Goal: Task Accomplishment & Management: Use online tool/utility

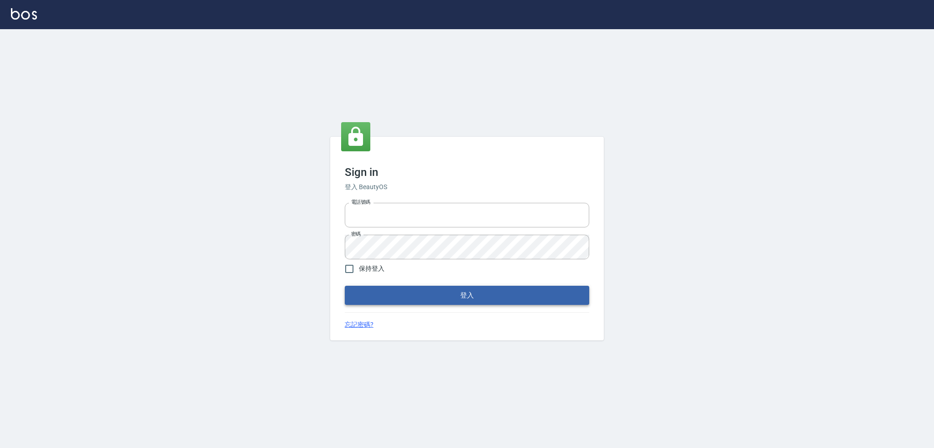
type input "0917735966"
click at [449, 287] on button "登入" at bounding box center [467, 295] width 244 height 19
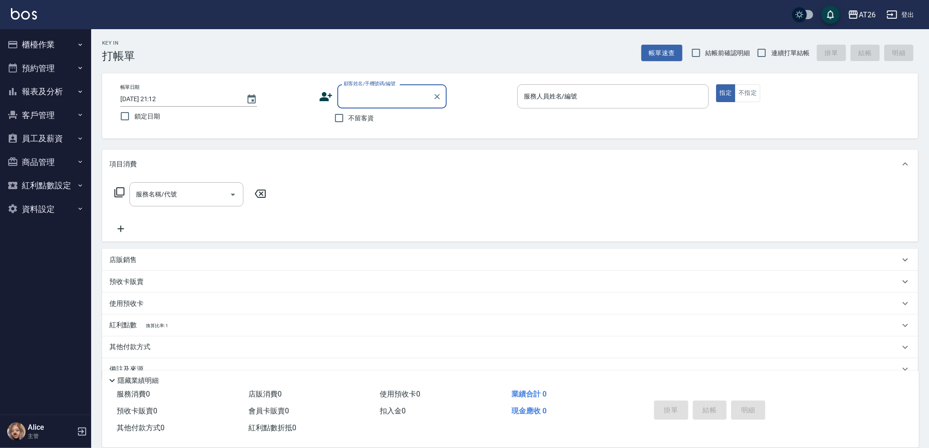
click at [57, 47] on button "櫃檯作業" at bounding box center [46, 45] width 84 height 24
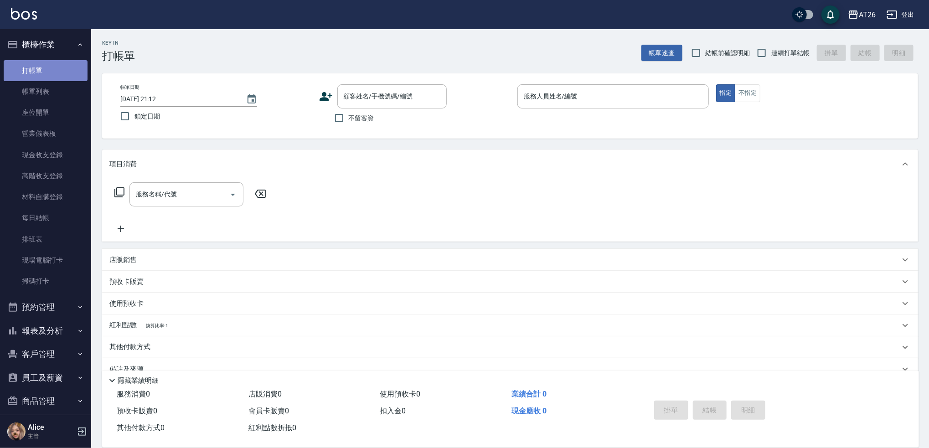
click at [48, 77] on link "打帳單" at bounding box center [46, 70] width 84 height 21
drag, startPoint x: 769, startPoint y: 55, endPoint x: 762, endPoint y: 54, distance: 6.4
click at [762, 55] on input "連續打單結帳" at bounding box center [761, 52] width 19 height 19
checkbox input "true"
click at [375, 96] on input "顧客姓名/手機號碼/編號" at bounding box center [386, 96] width 88 height 16
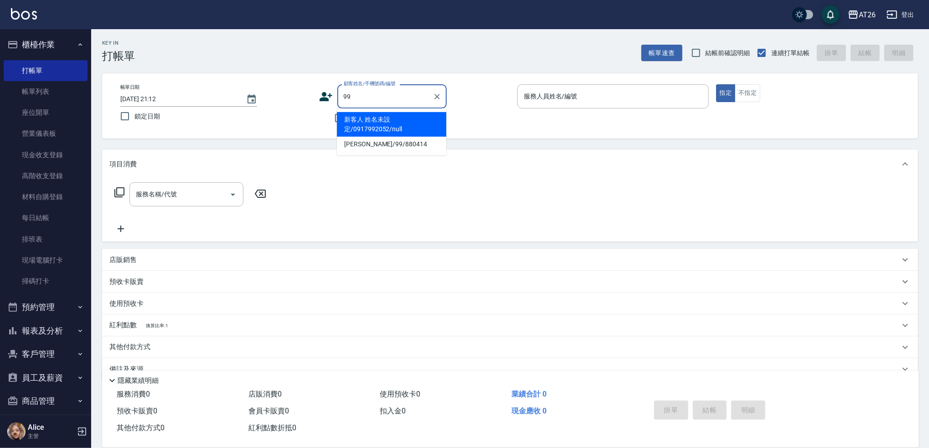
type input "新客人 姓名未設定/0917992052/null"
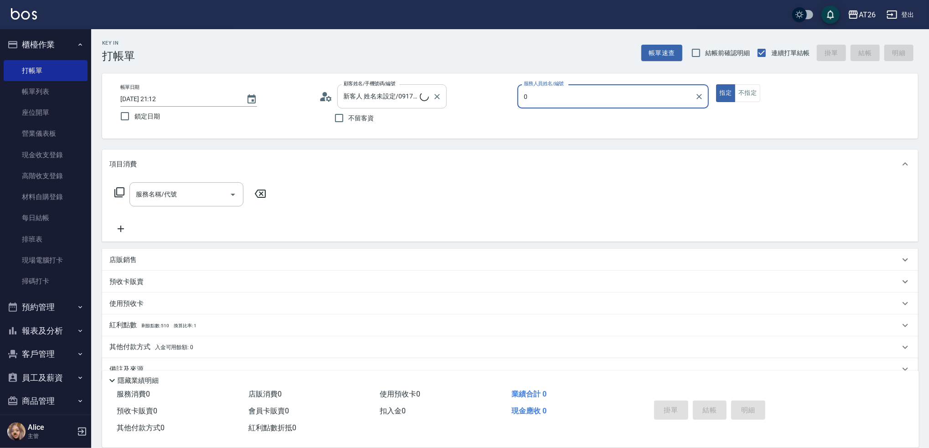
type input "05"
type input "吳昊軒/99/880414"
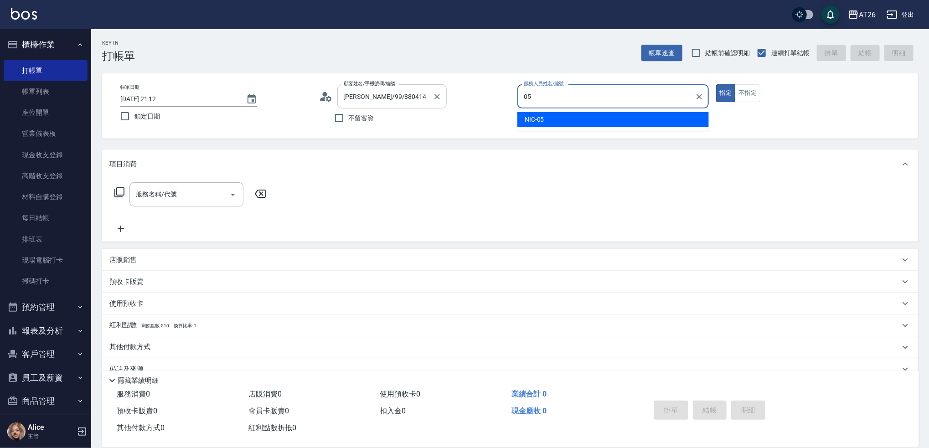
type input "NIC-05"
type button "true"
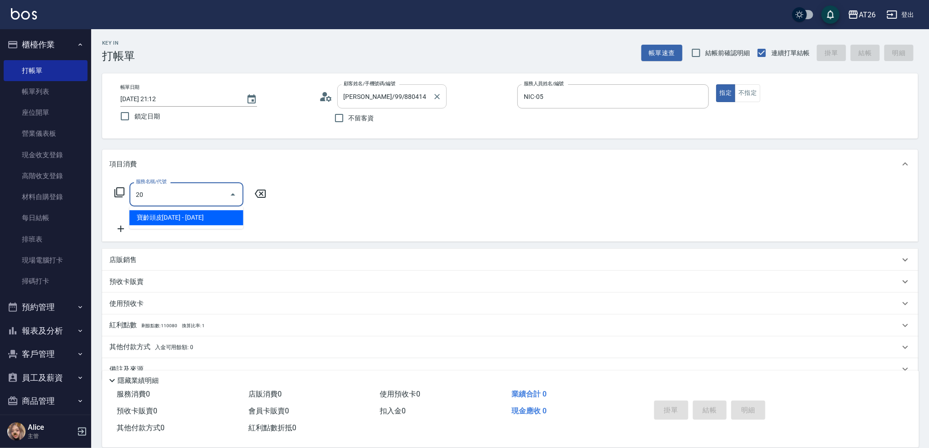
type input "201"
type input "20"
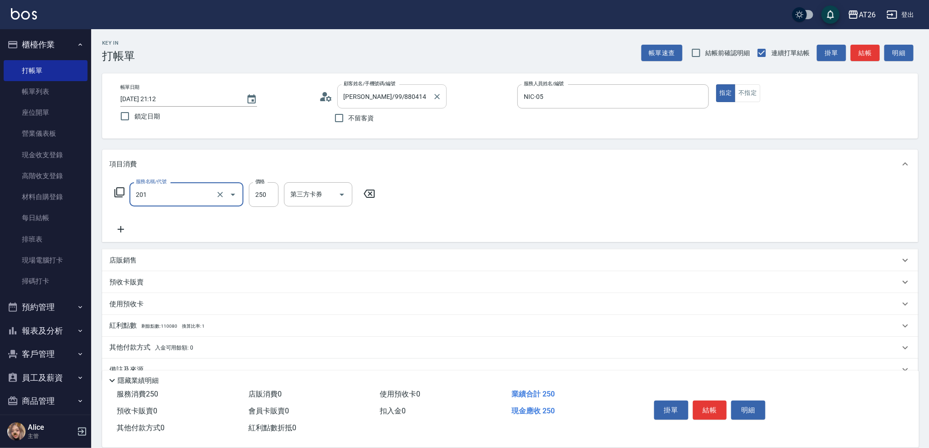
type input "洗髮(201)"
type input "0"
type input "300"
type input "30"
type input "300"
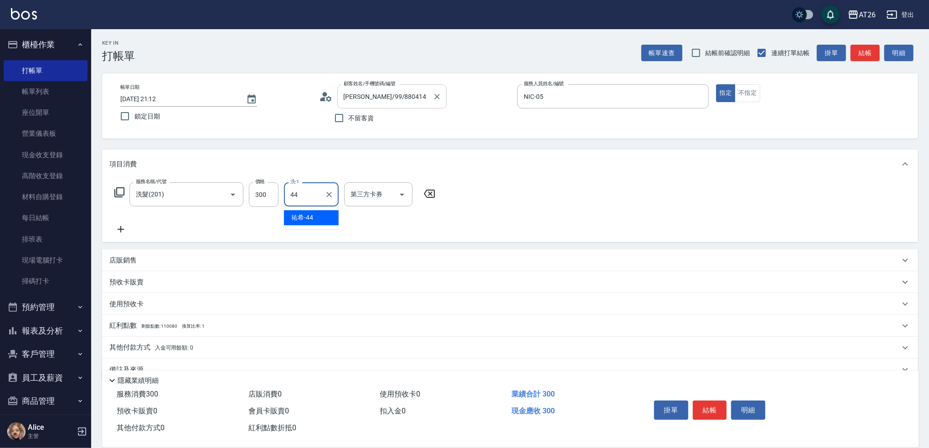
type input "[PERSON_NAME]-44"
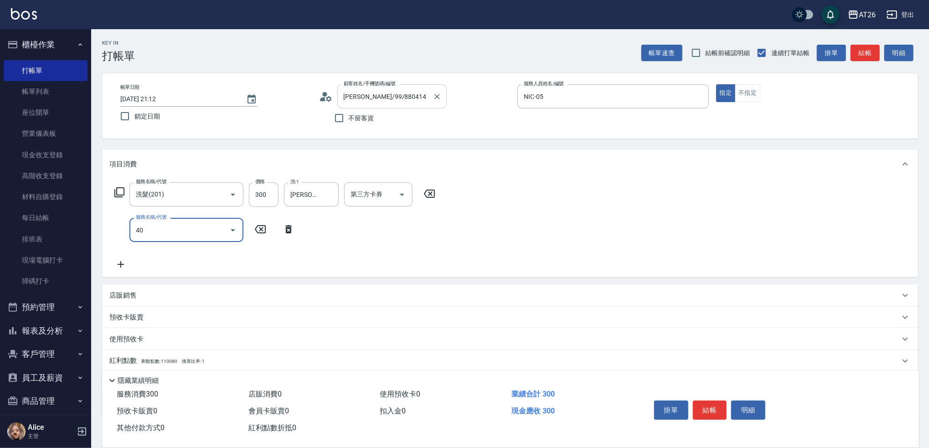
type input "401"
type input "50"
type input "剪髮(401)"
type input "3"
type input "30"
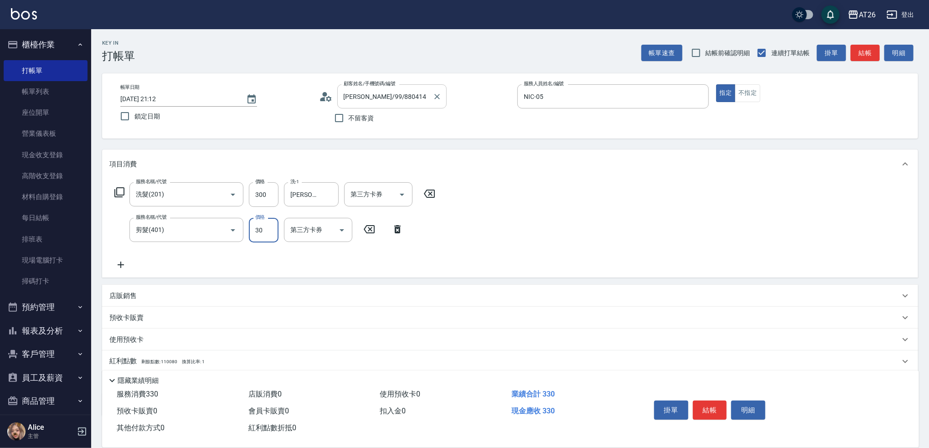
type input "300"
type input "60"
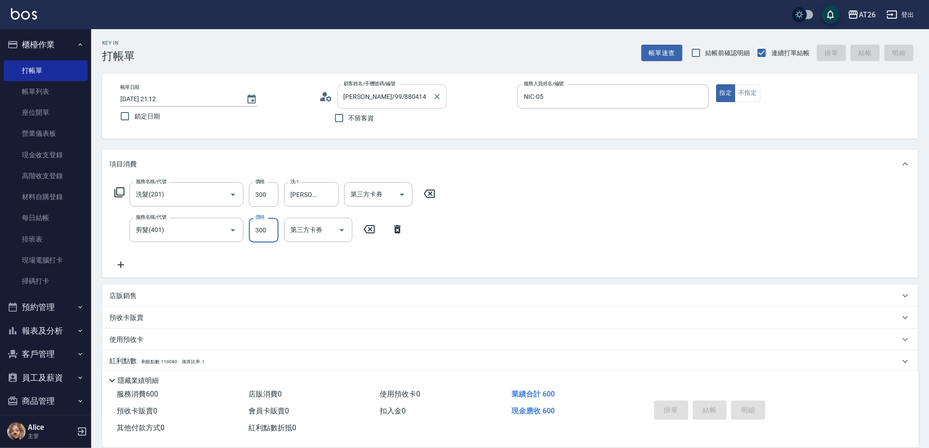
type input "[DATE] 21:18"
type input "0"
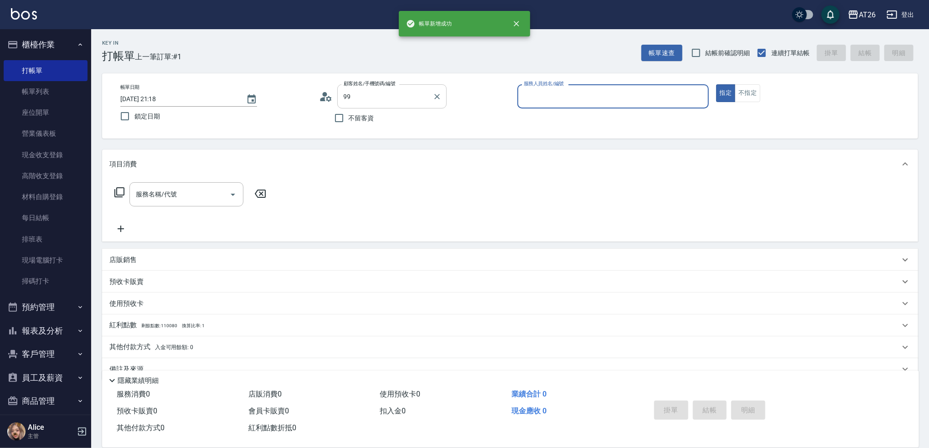
type input "新客人 姓名未設定/0917992052/null"
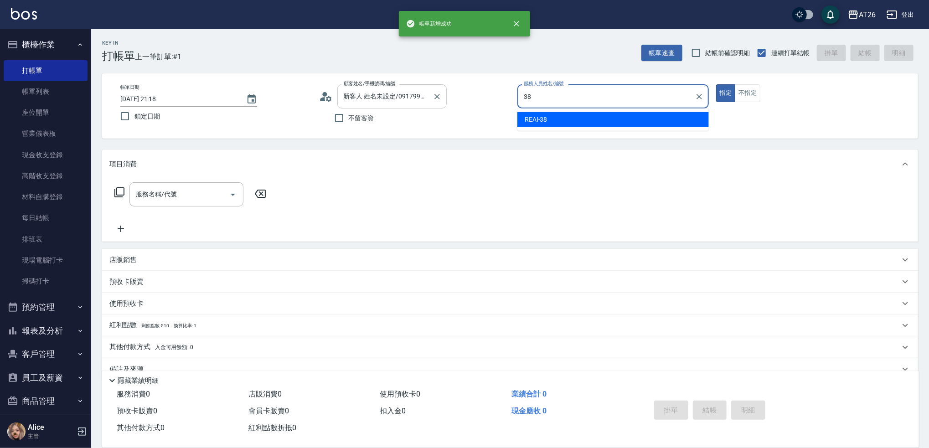
type input "REAI-38"
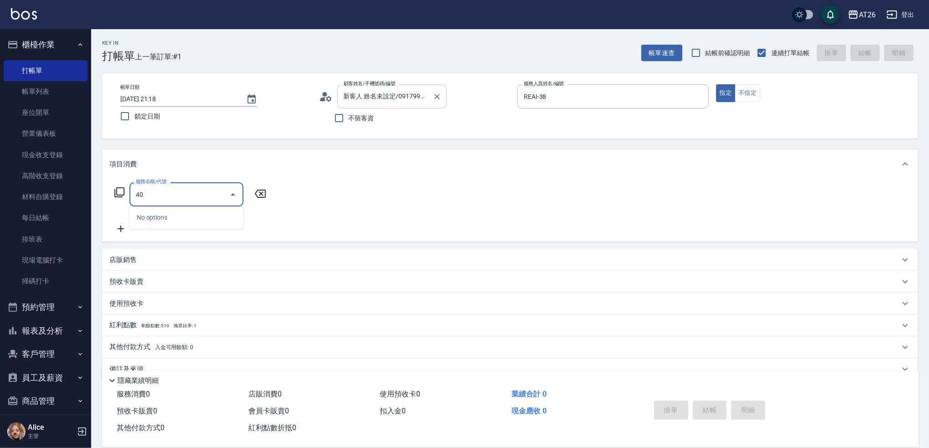
type input "401"
type input "20"
type input "剪髮(401)"
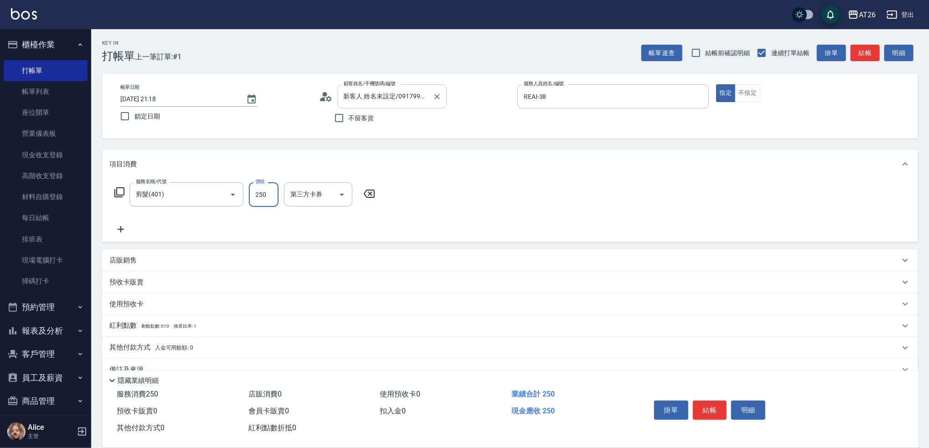
type input "0"
type input "300"
type input "30"
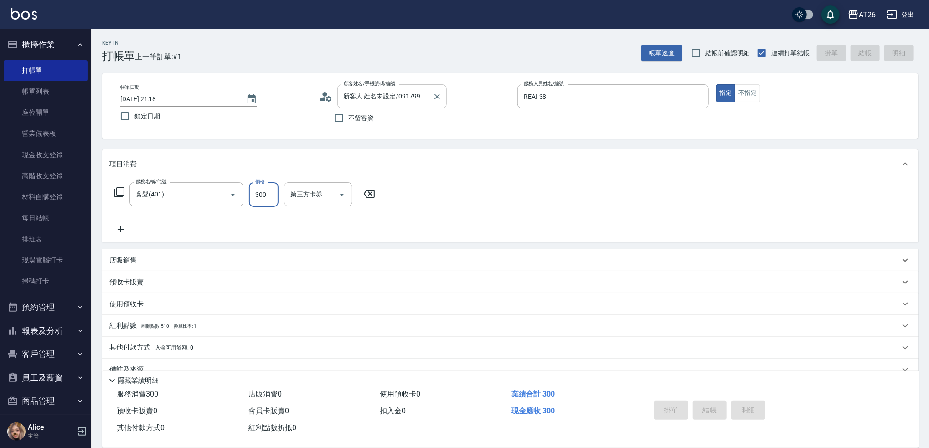
type input "0"
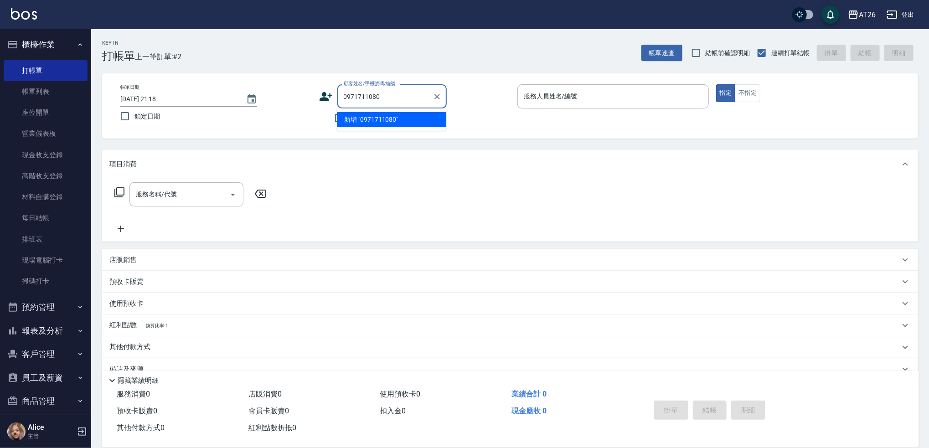
type input "0971711080"
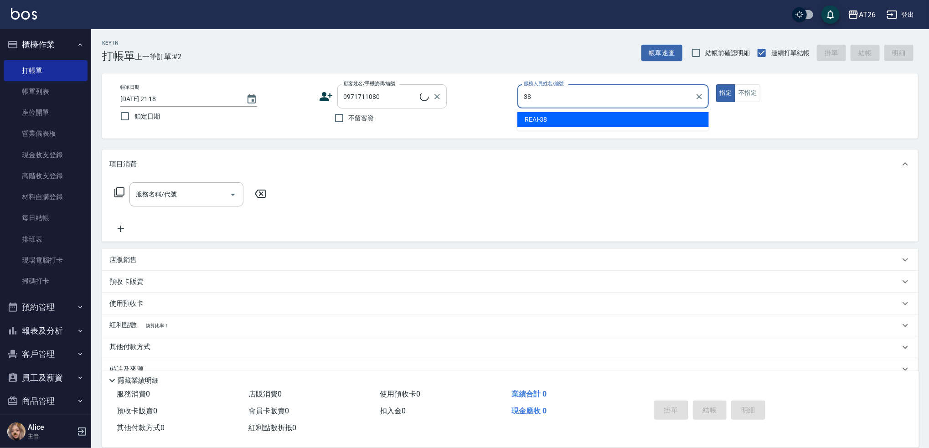
type input "REAI-38"
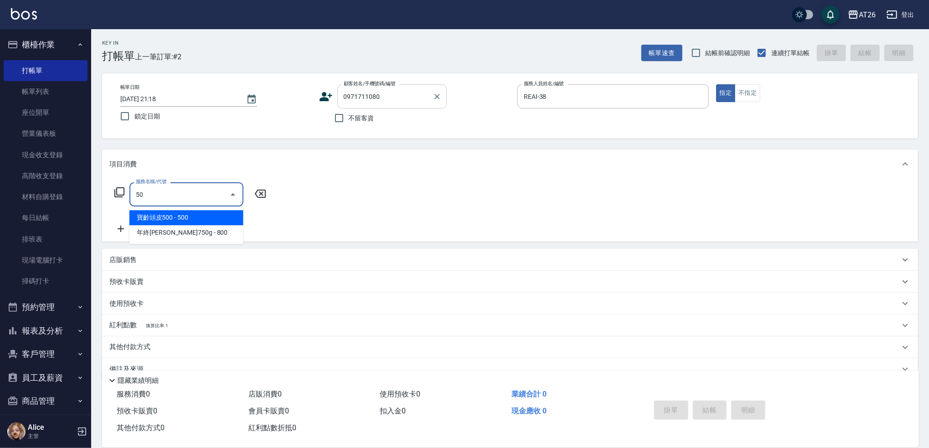
type input "501"
type input "120"
type input "染髮(501)"
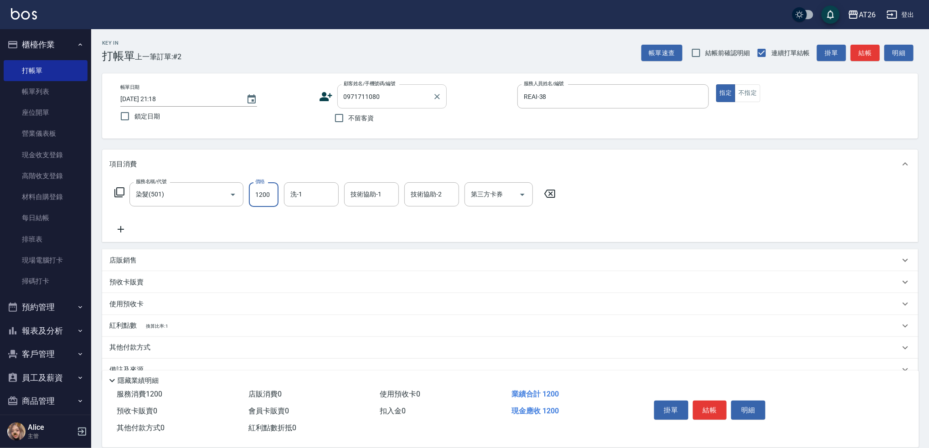
type input "1"
type input "0"
type input "120"
type input "10"
type input "1200"
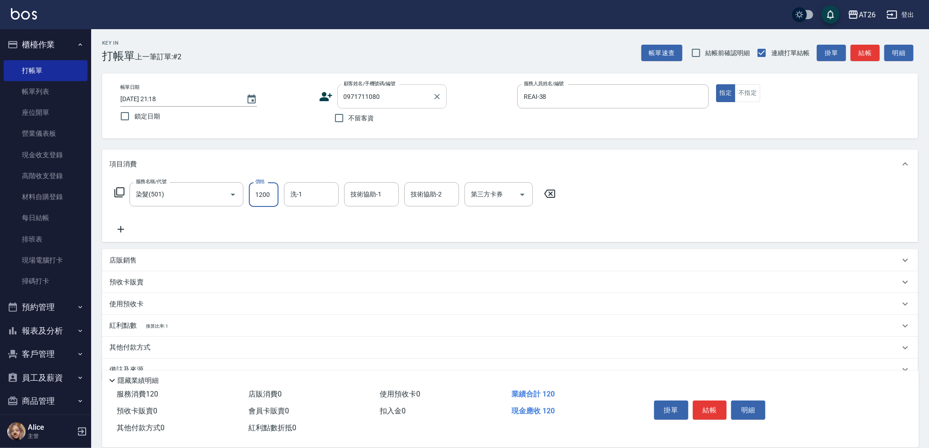
type input "120"
type input "Tammy-47"
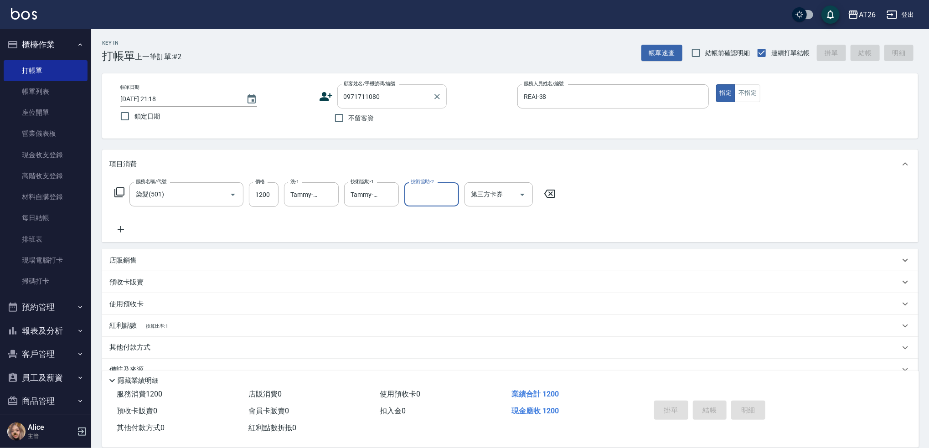
type input "0"
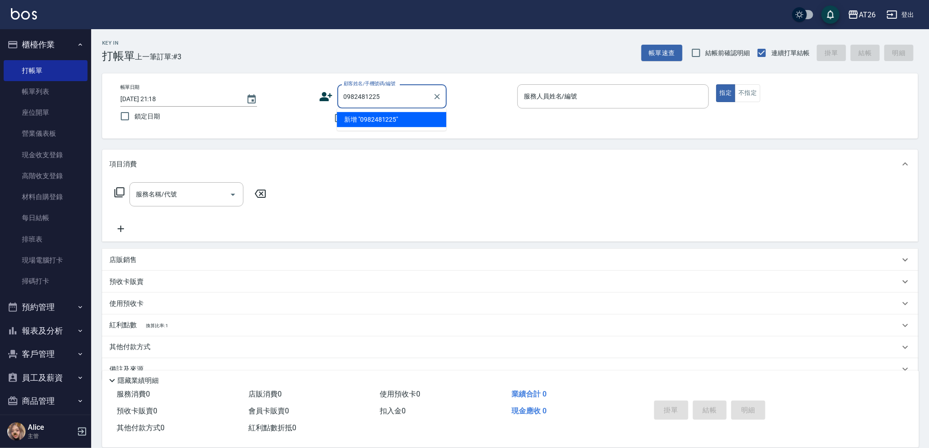
type input "0982481225"
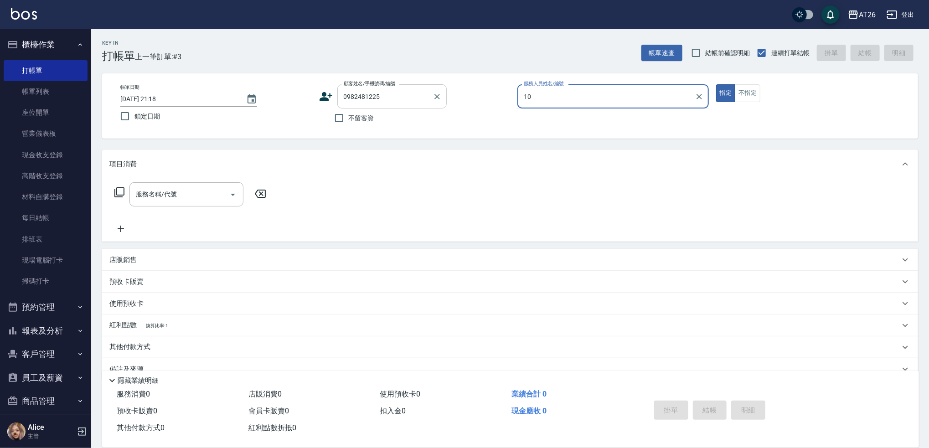
type input "[PERSON_NAME]-10"
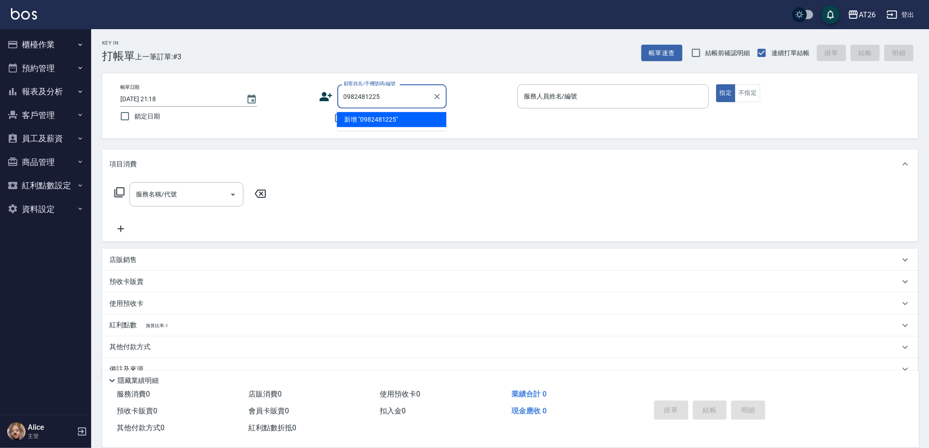
type input "0982481225"
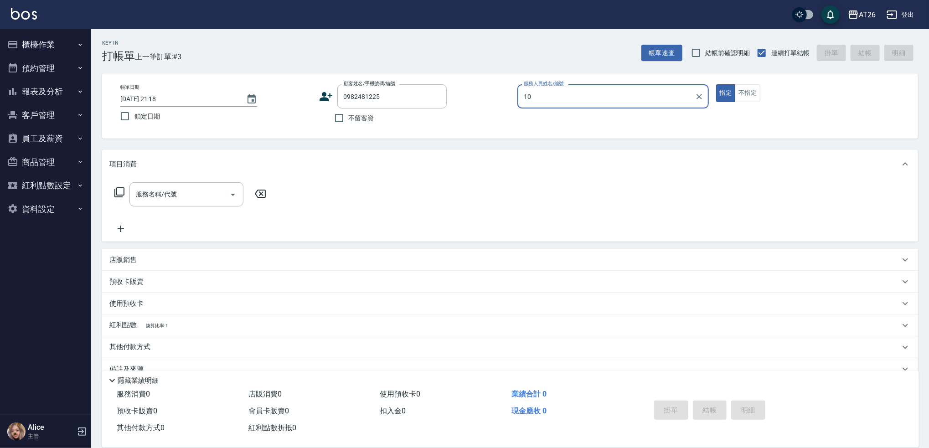
type input "[PERSON_NAME]-10"
type button "true"
type input "新客人 姓名未設定/0982481225/null"
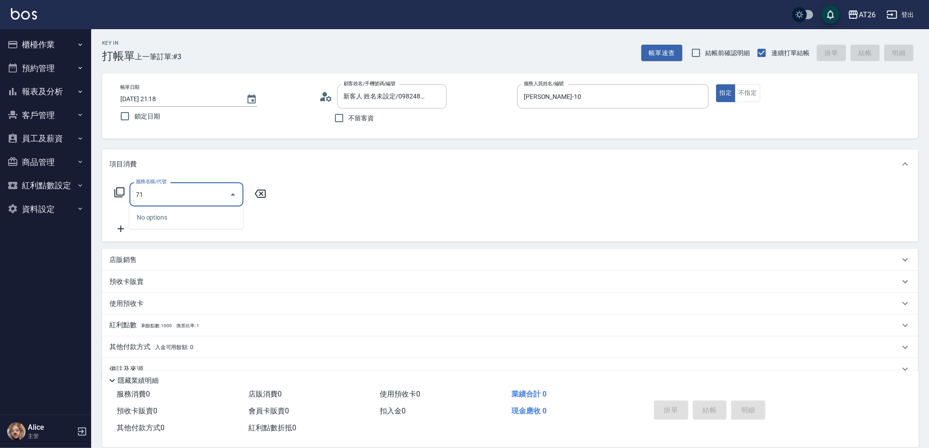
type input "719"
type input "300"
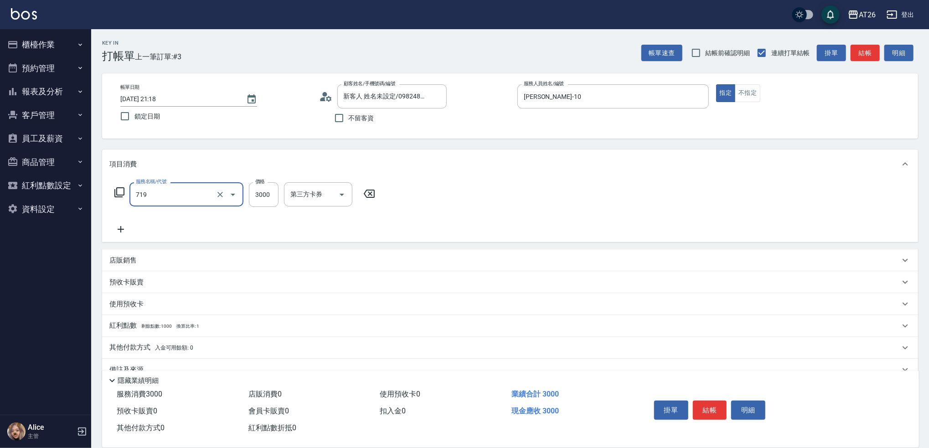
type input "局部調整(719)"
type input "0"
type input "200"
type input "20"
type input "2000"
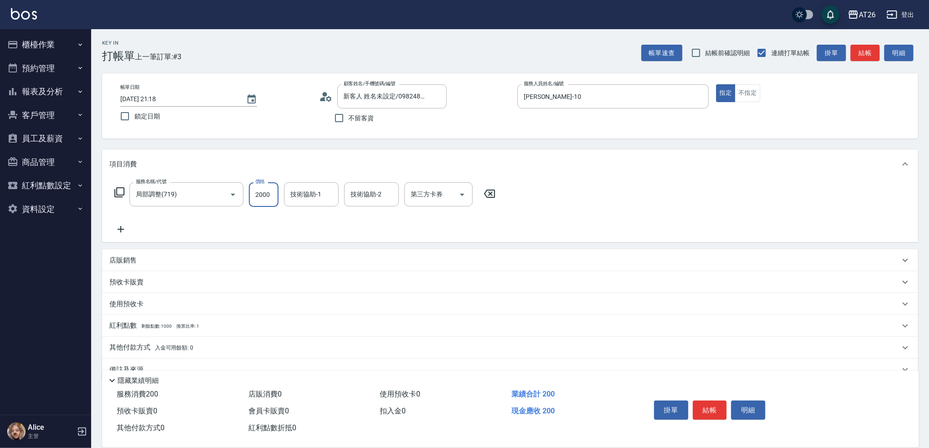
type input "200"
type input "2000"
type input "Tammy-47"
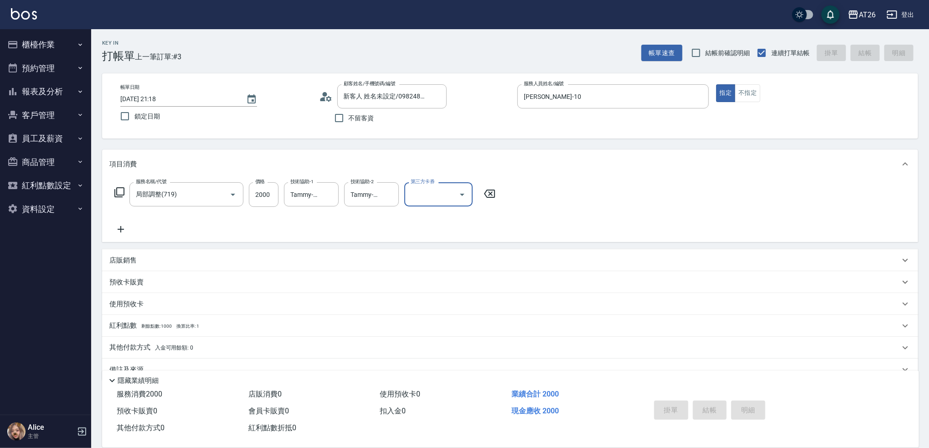
type input "[DATE] 21:19"
type input "0"
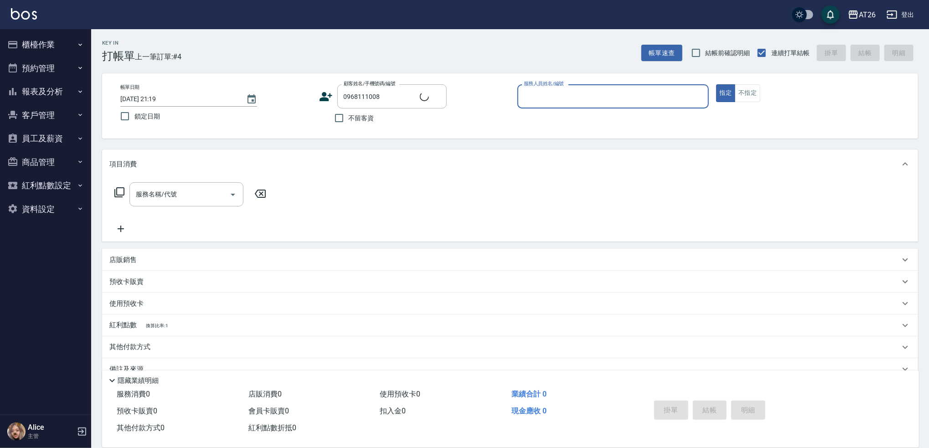
type input "新客人 姓名未設定/0968111008/null"
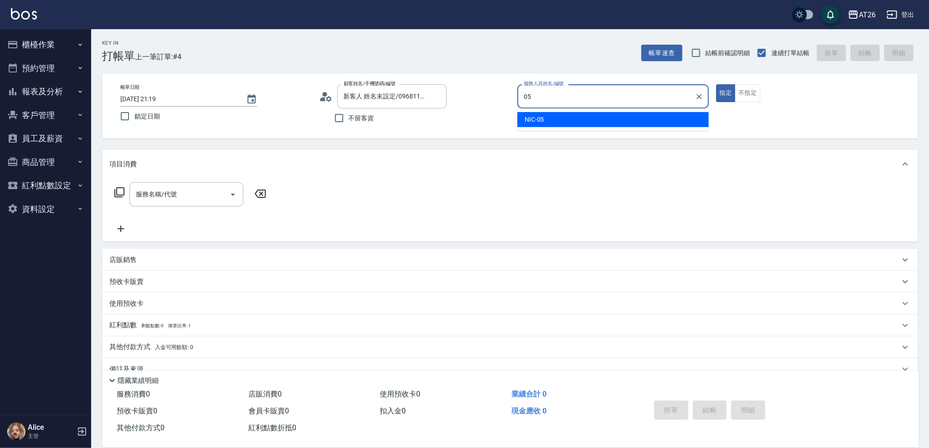
type input "NIC-05"
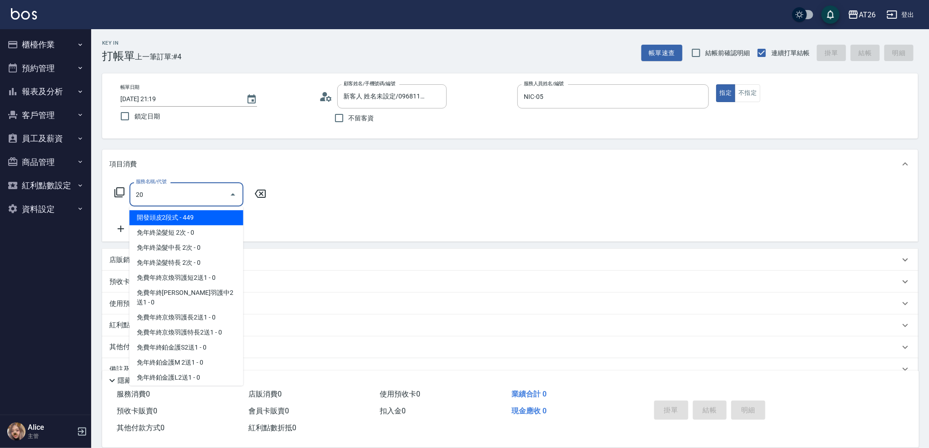
type input "201"
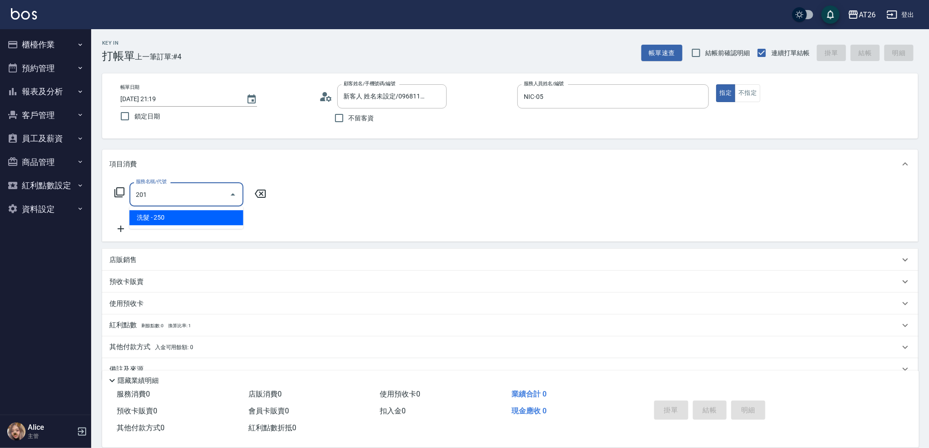
type input "20"
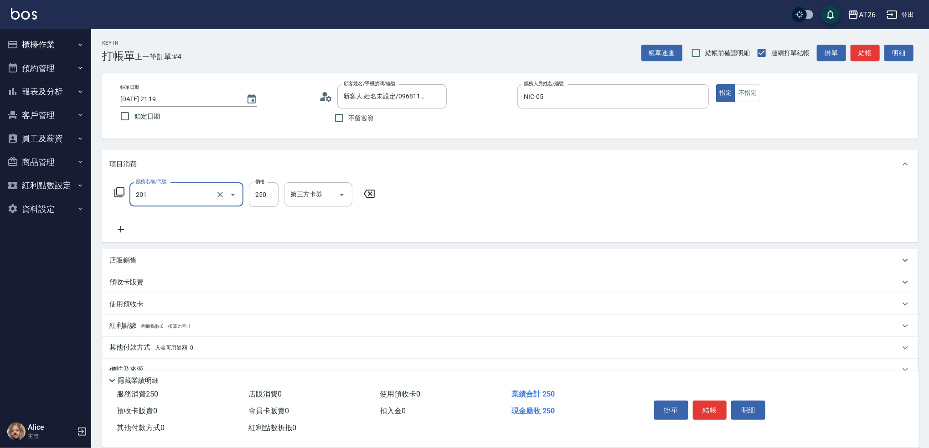
type input "洗髮(201)"
type input "0"
type input "350"
type input "30"
type input "350"
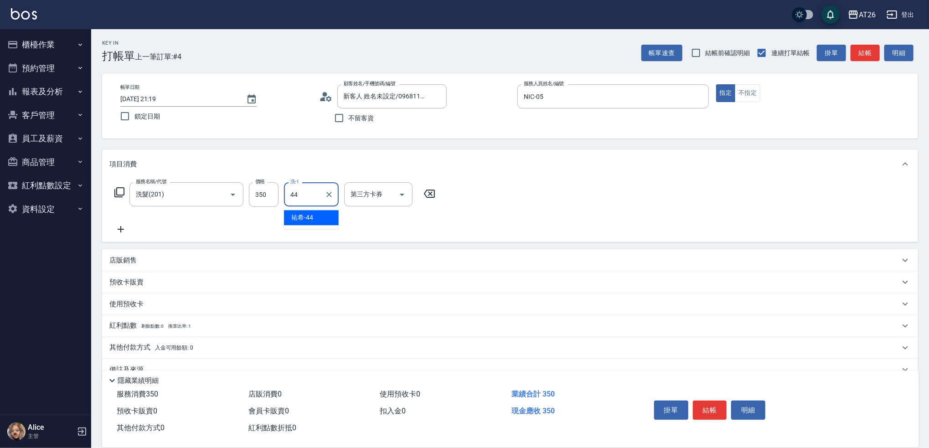
type input "[PERSON_NAME]-44"
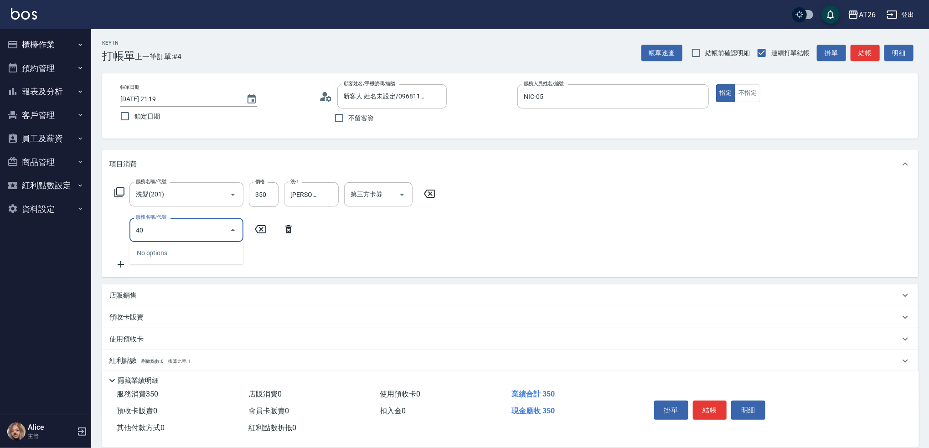
type input "401"
type input "60"
type input "剪髮(401)"
type input "3"
type input "30"
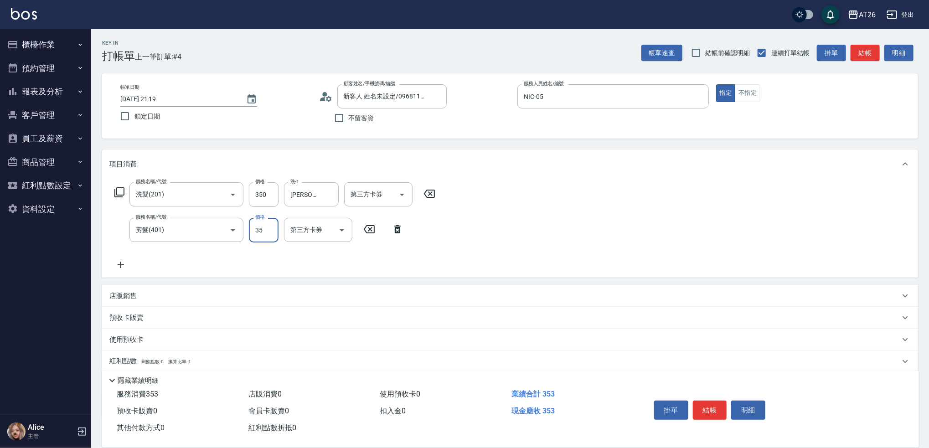
type input "350"
type input "70"
type input "350"
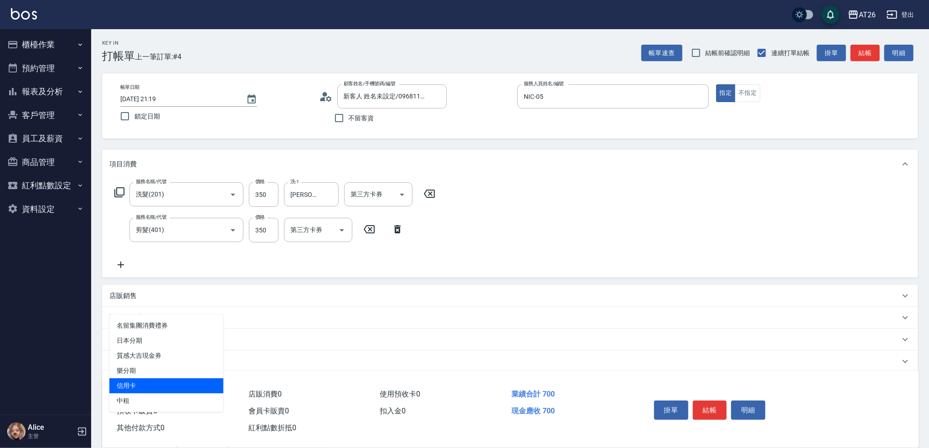
type input "信用卡"
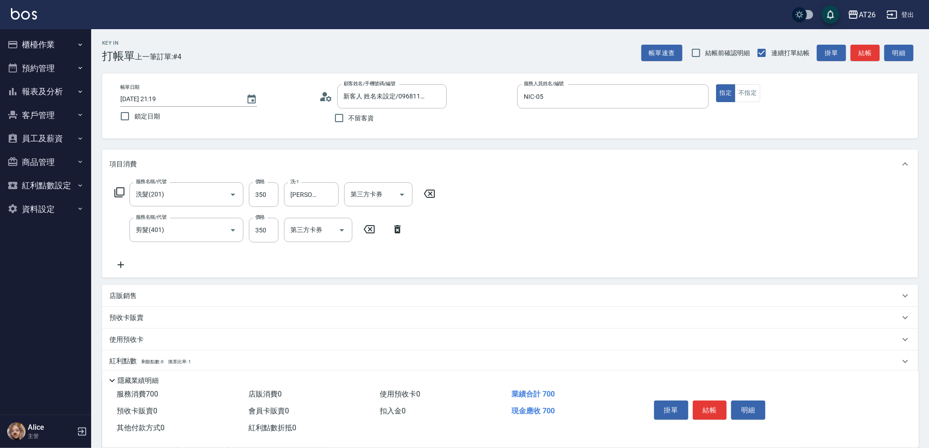
type input "77"
type input "60"
type input "700"
type input "0"
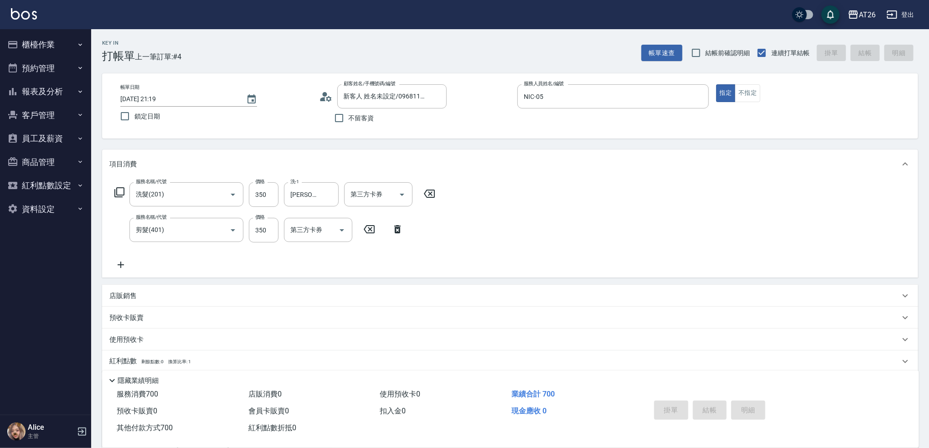
type input "[DATE] 21:20"
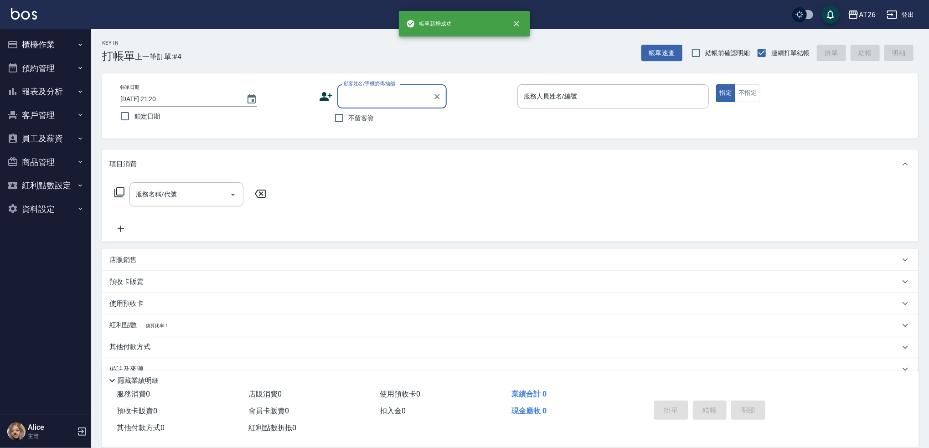
scroll to position [0, 0]
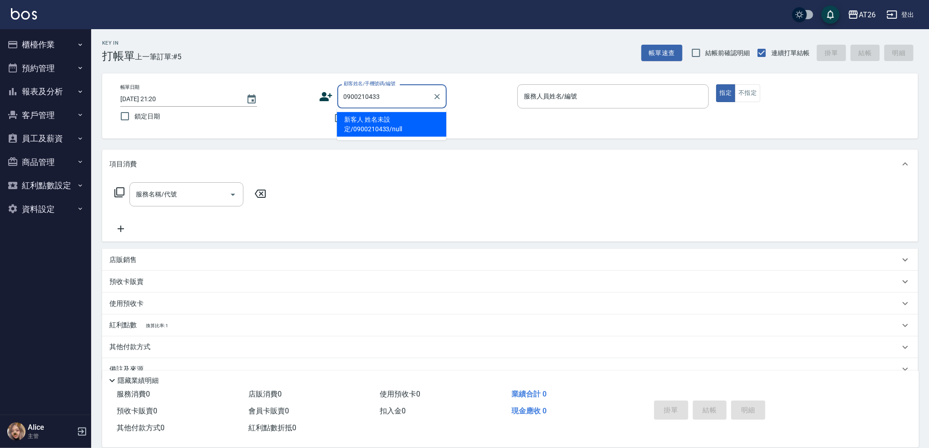
type input "新客人 姓名未設定/0900210433/null"
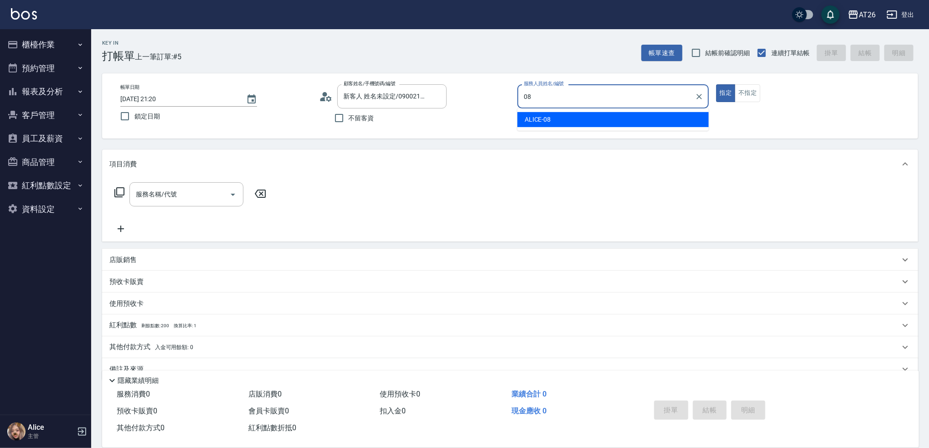
type input "ALICE-08"
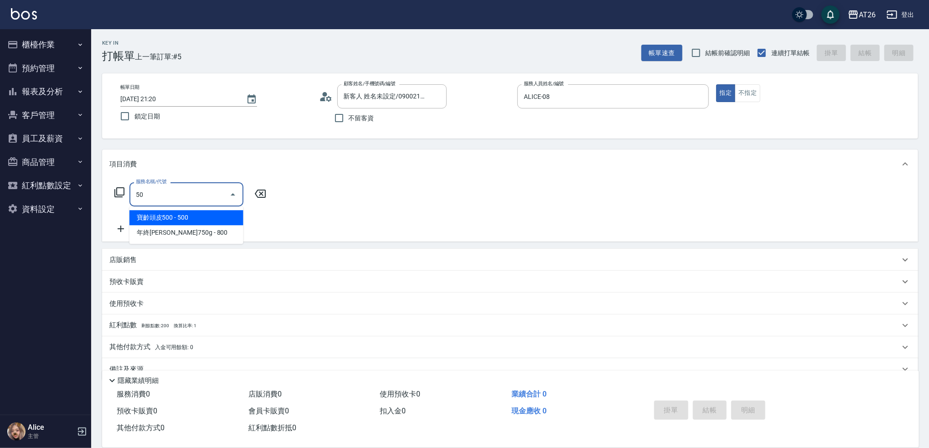
type input "501"
type input "120"
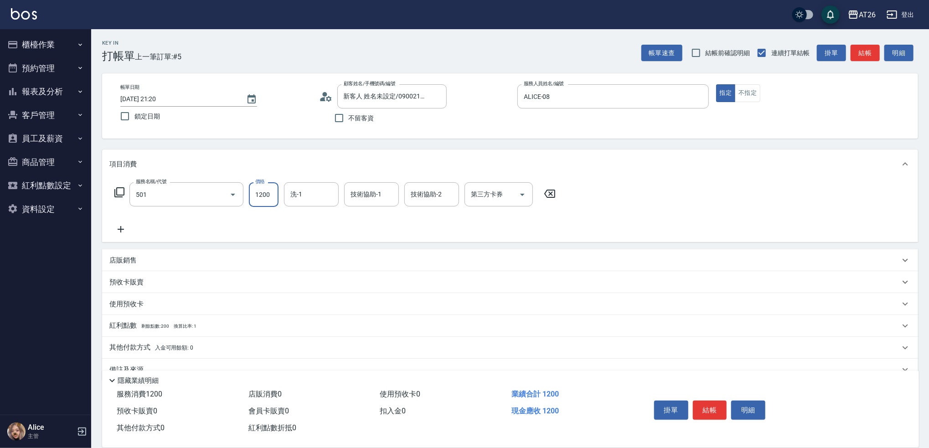
type input "染髮(501)"
type input "0"
type input "200"
type input "20"
type input "2000"
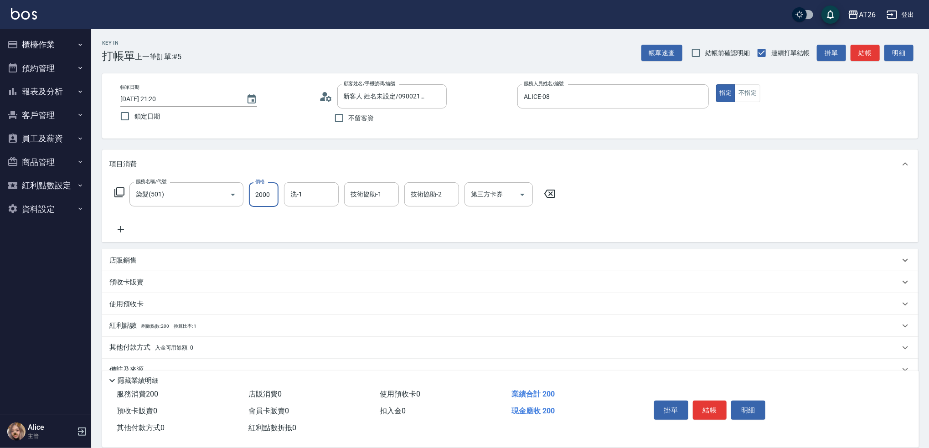
type input "200"
type input "2000"
type input "Tammy-47"
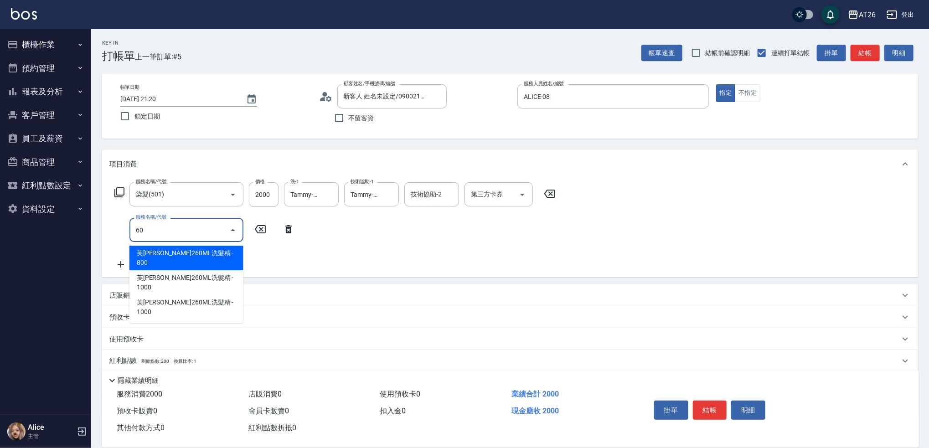
type input "609"
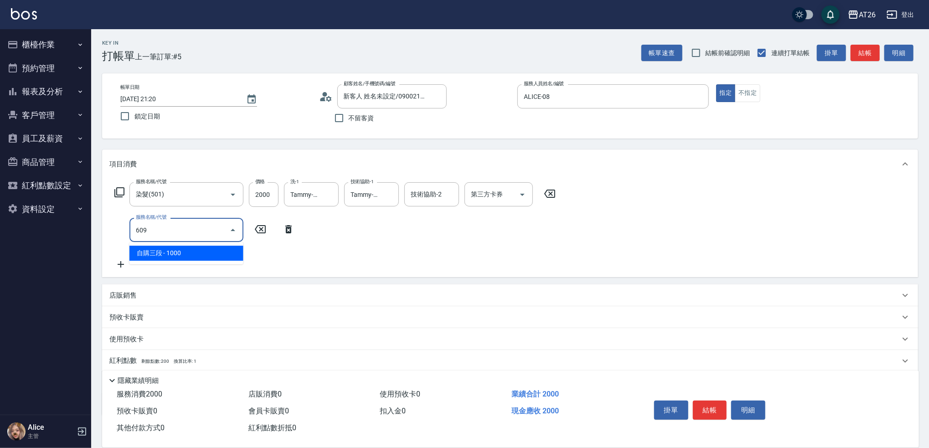
type input "300"
type input "自購三段(609)"
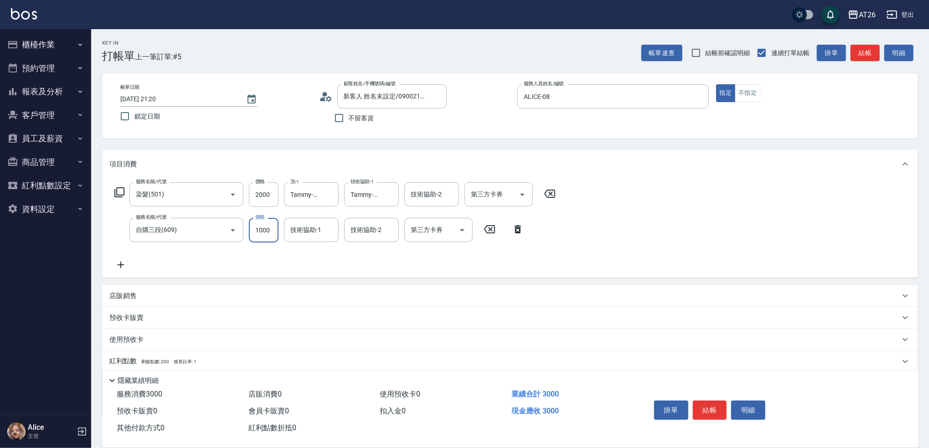
type input "1"
type input "200"
type input "160"
type input "210"
type input "1600"
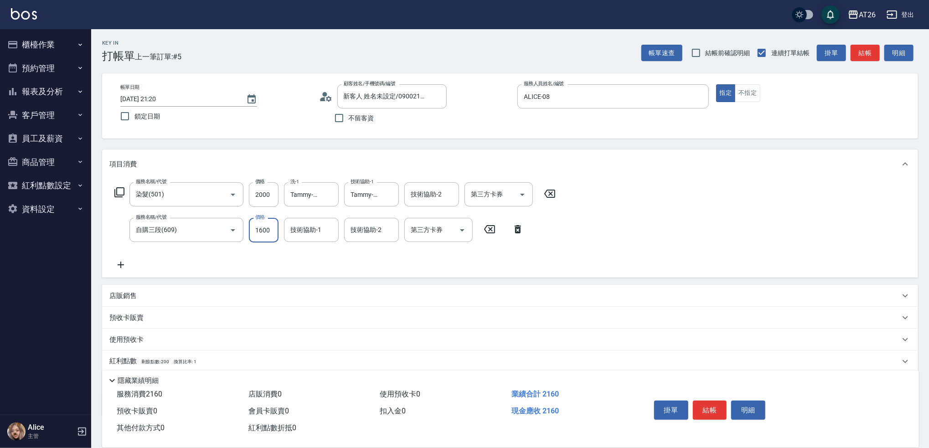
type input "360"
type input "1600"
type input "Tammy-47"
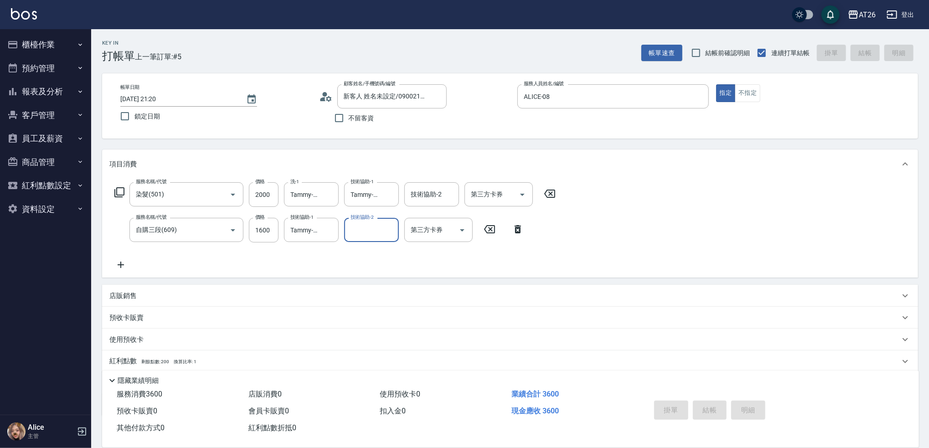
type input "0"
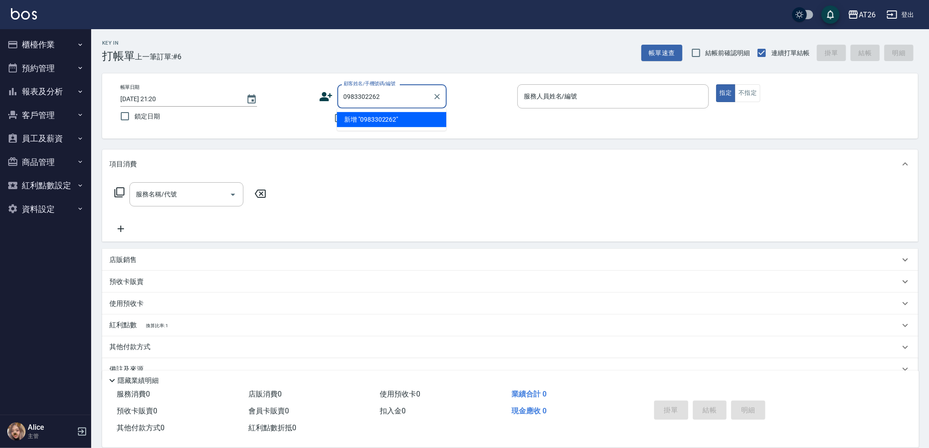
type input "0983302262"
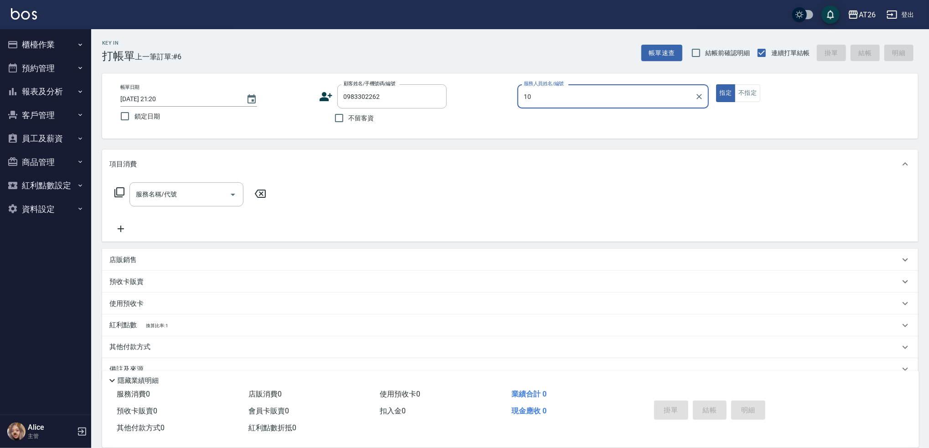
type input "[PERSON_NAME]-10"
type input "[PERSON_NAME]媮/0983302262/"
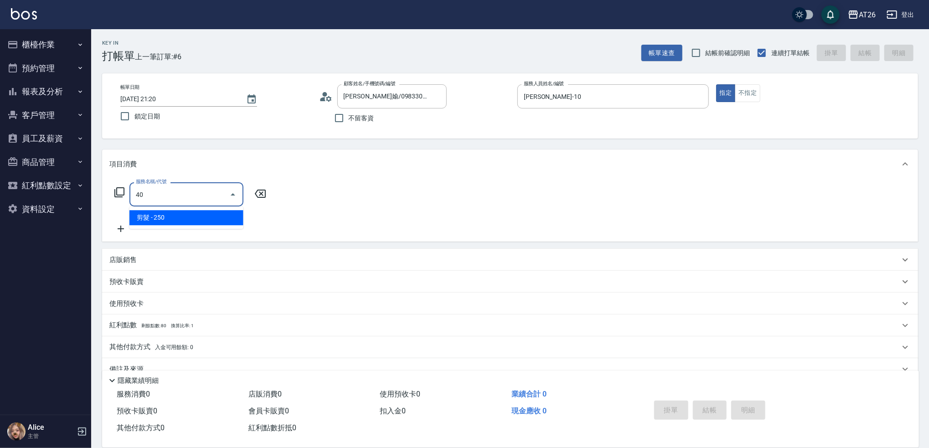
type input "401"
type input "20"
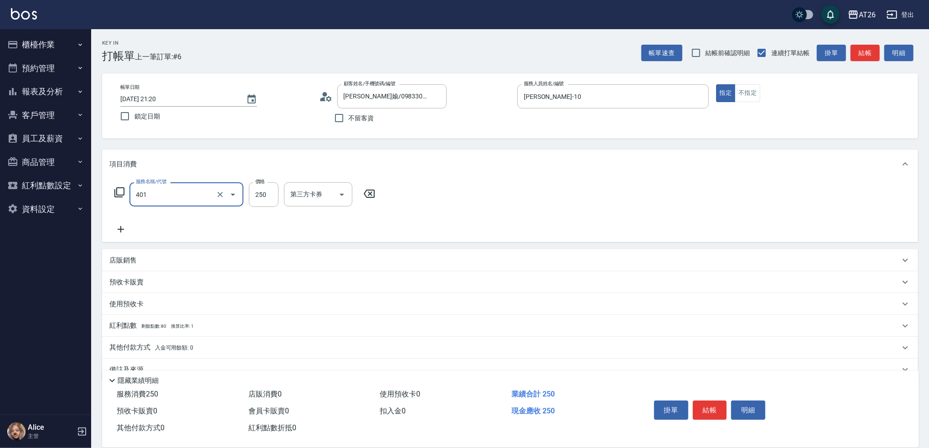
type input "剪髮(401)"
type input "0"
type input "400"
type input "40"
type input "400"
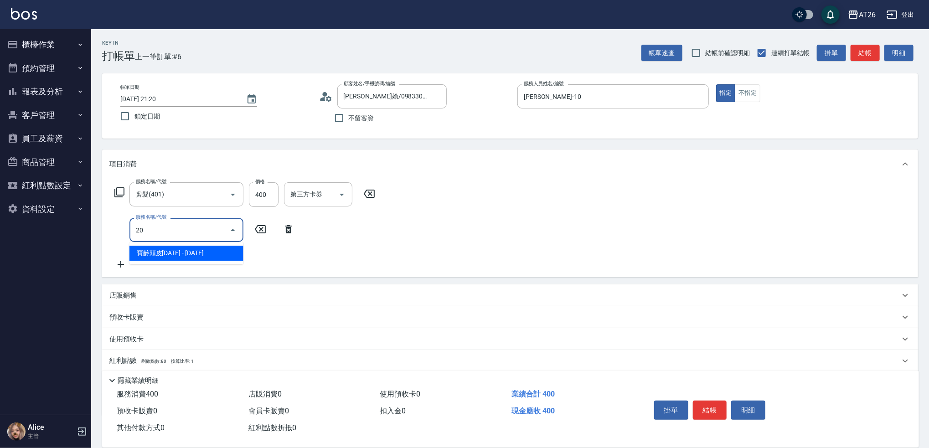
type input "201"
type input "60"
type input "洗髮(201)"
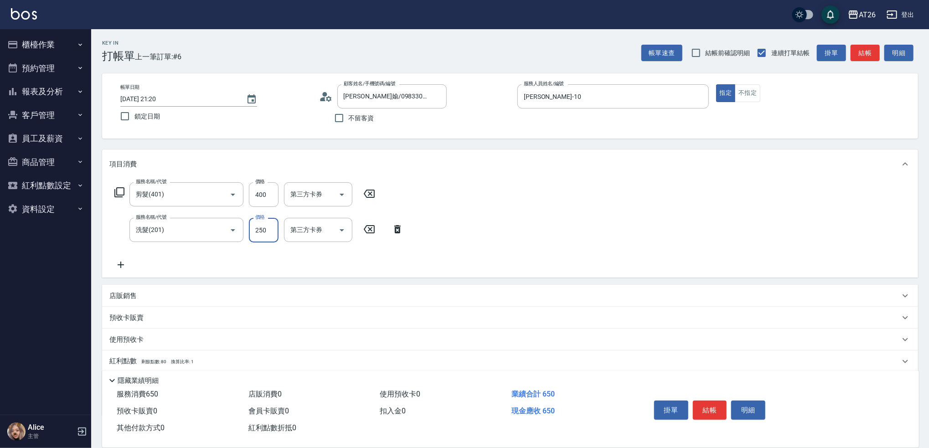
type input "74"
type input "110"
type input "74"
type input "40"
type input "400"
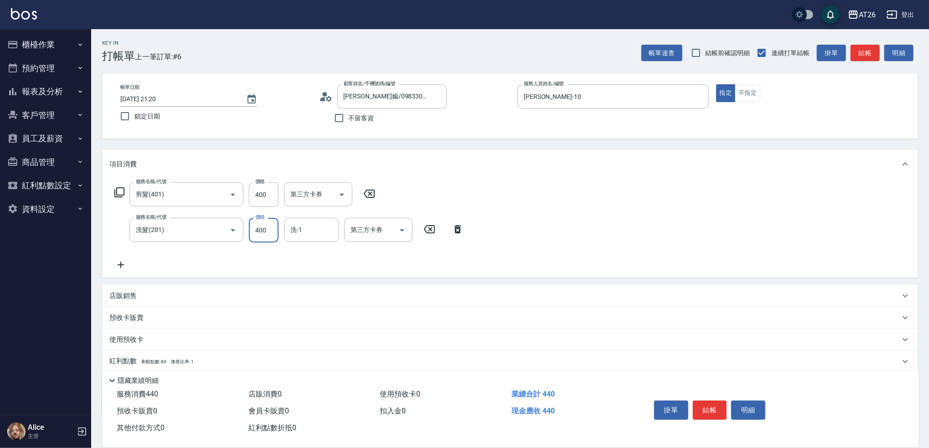
type input "80"
type input "400"
type input "Tammy-47"
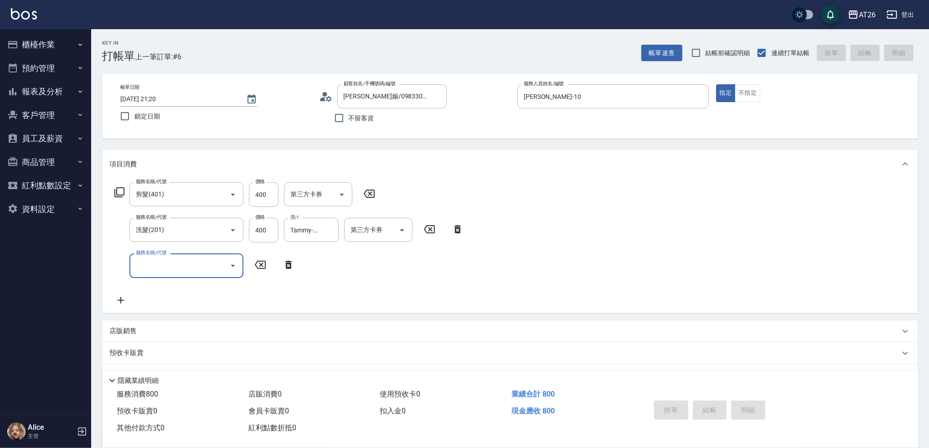
type input "0"
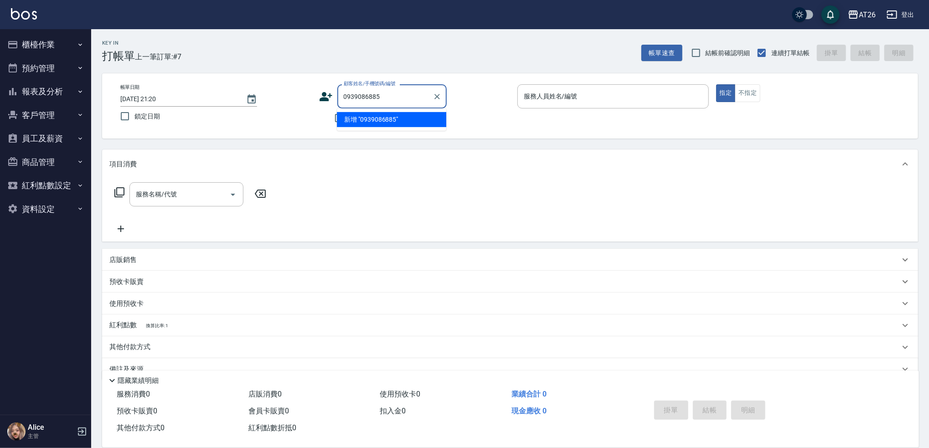
type input "0939086885"
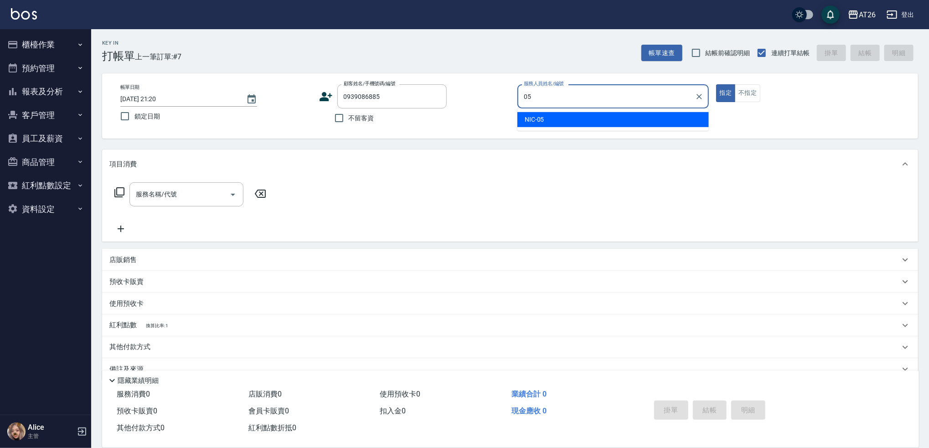
type input "NIC-05"
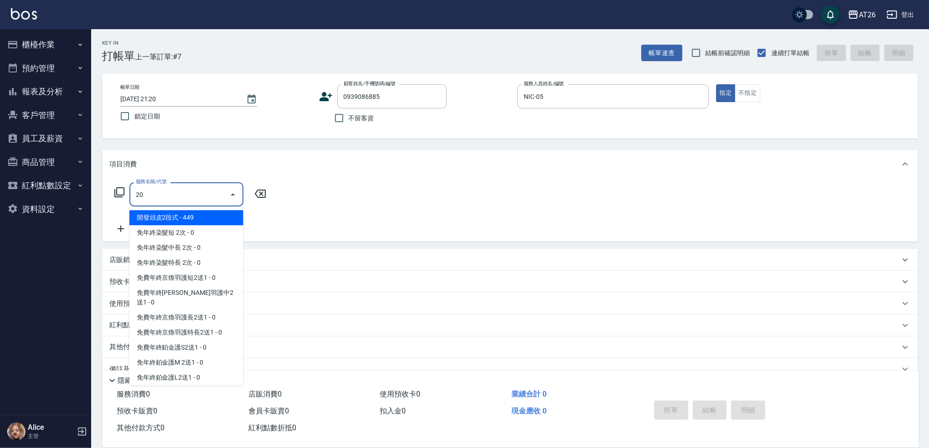
type input "201"
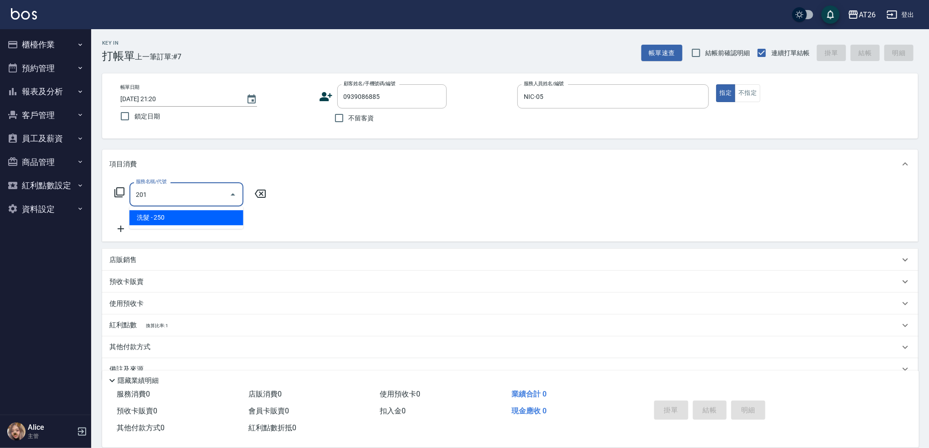
type input "20"
type input "洗髮(201)"
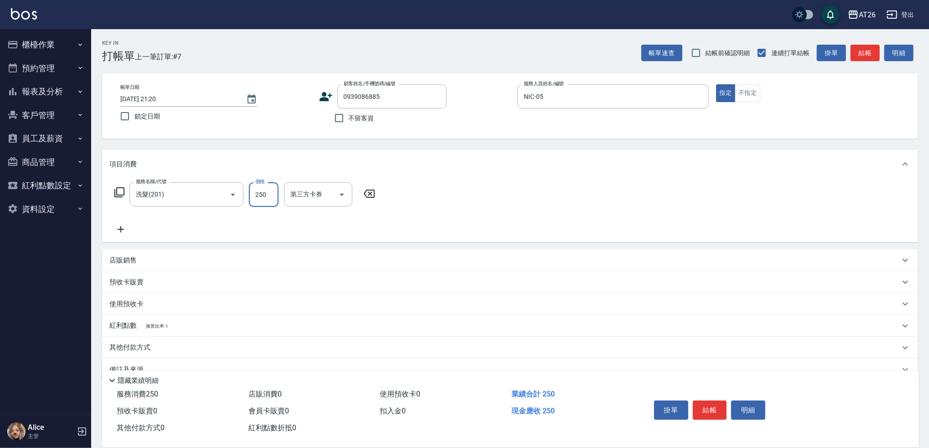
type input "0"
type input "300"
type input "30"
type input "300"
type input "[PERSON_NAME]-44"
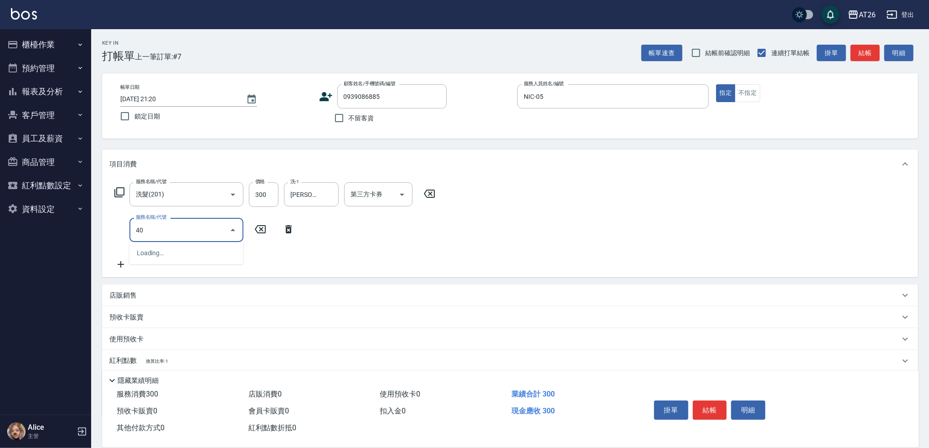
type input "401"
type input "50"
type input "剪髮(401)"
type input "30"
type input "300"
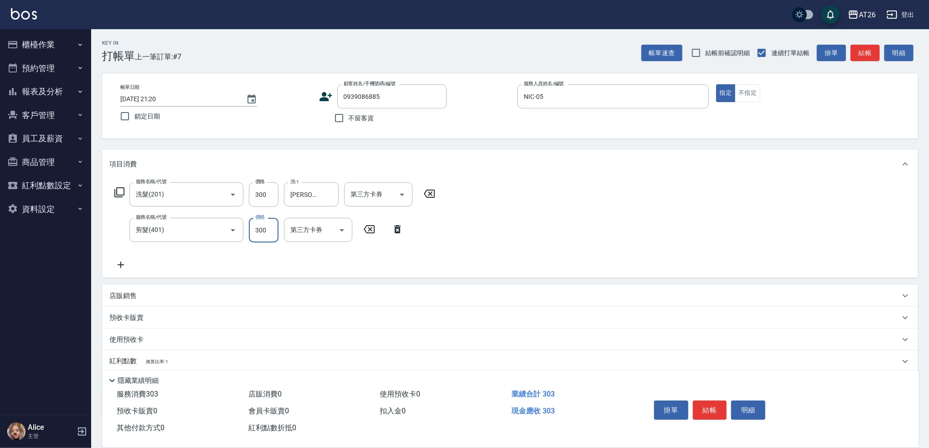
type input "60"
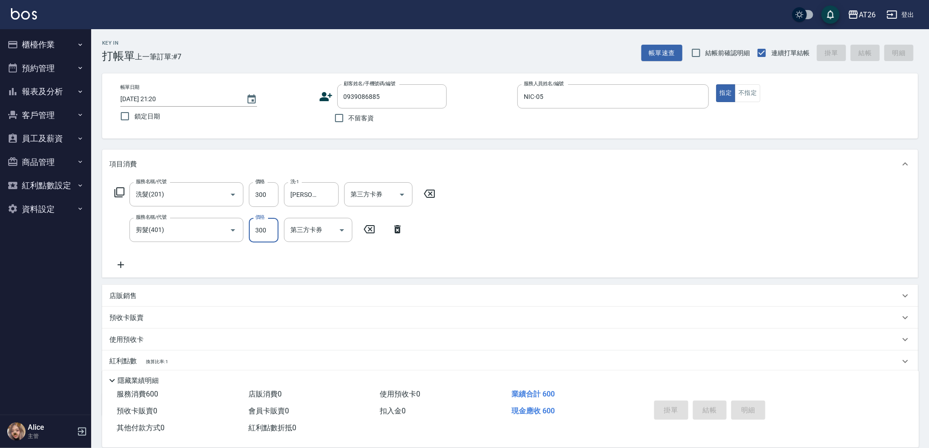
type input "[DATE] 21:21"
type input "0"
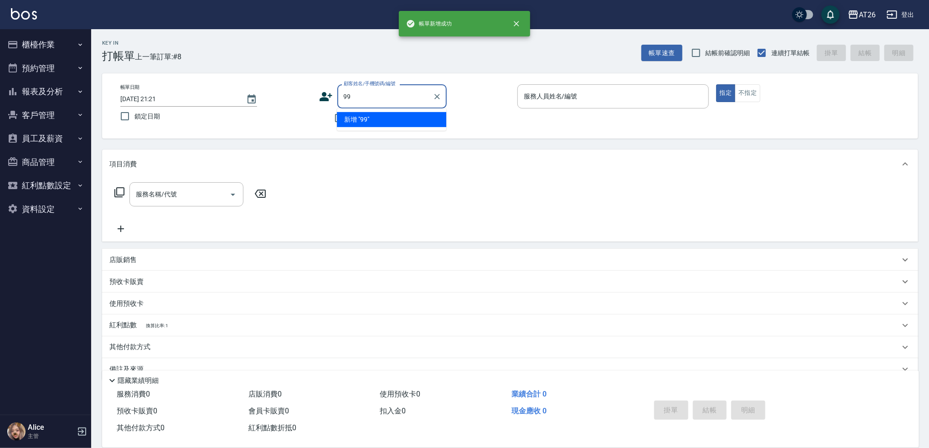
type input "99"
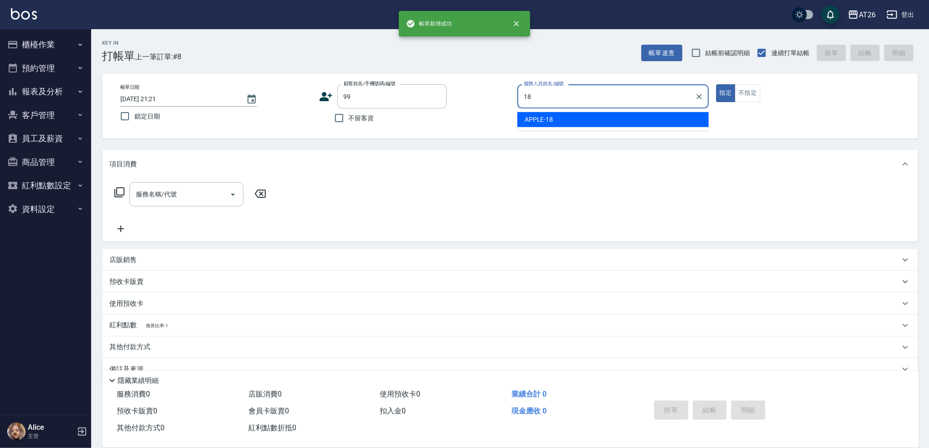
type input "APPLE-18"
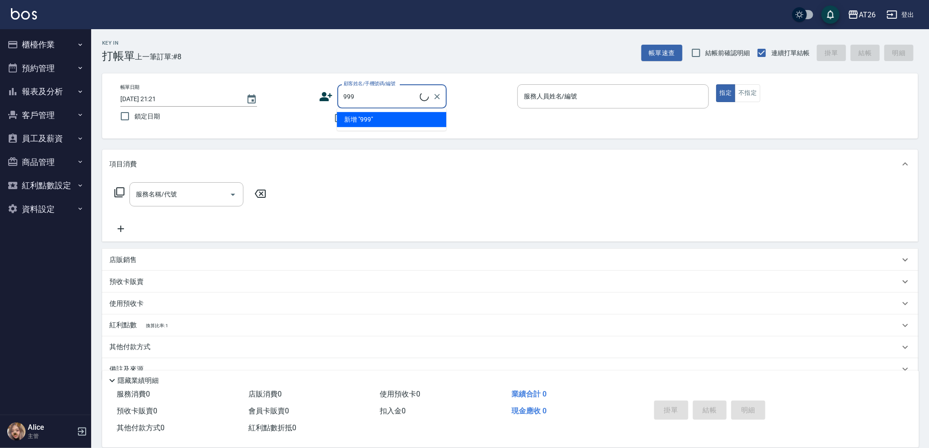
type input "999"
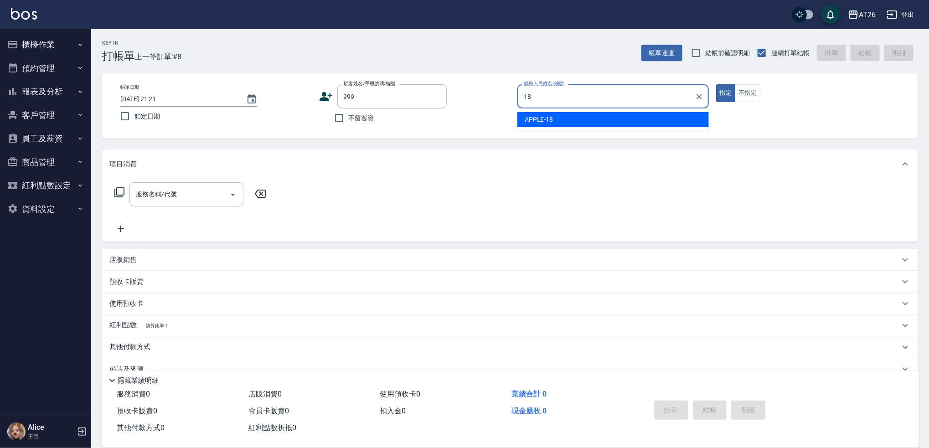
type input "APPLE-18"
type button "true"
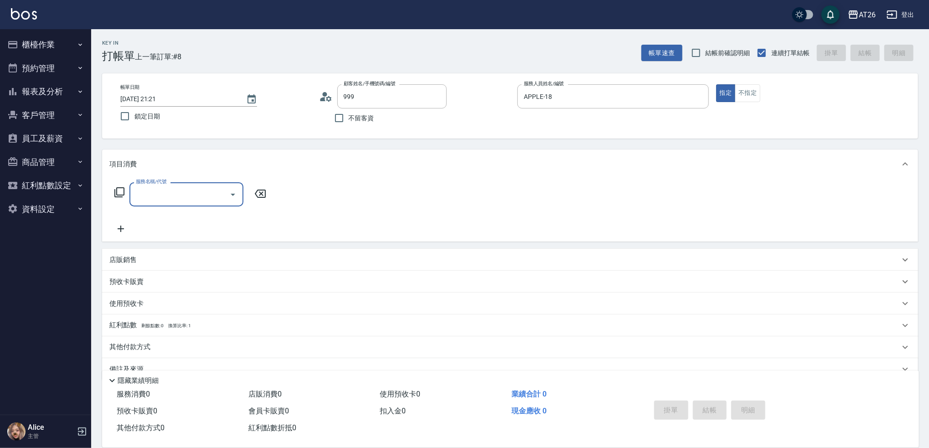
type input "無名字/999/null"
type input "501"
type input "120"
type input "染髮(501)"
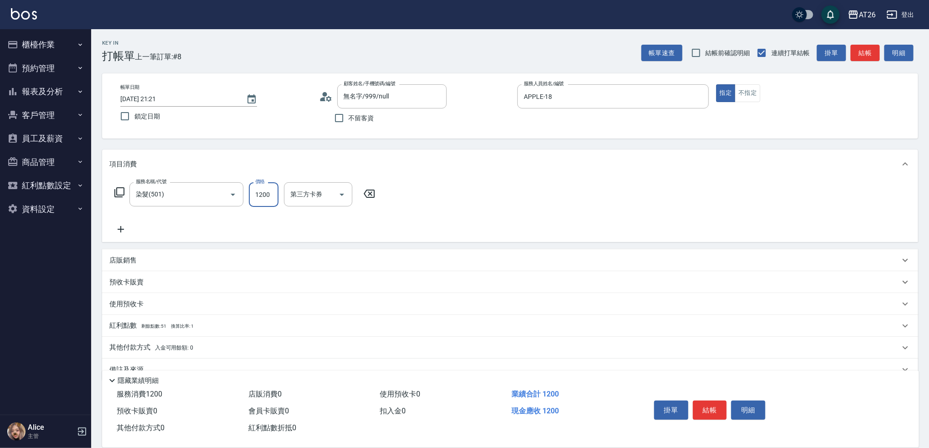
type input "0"
type input "350"
type input "30"
click at [273, 197] on input "350" at bounding box center [264, 194] width 30 height 25
type input "3500"
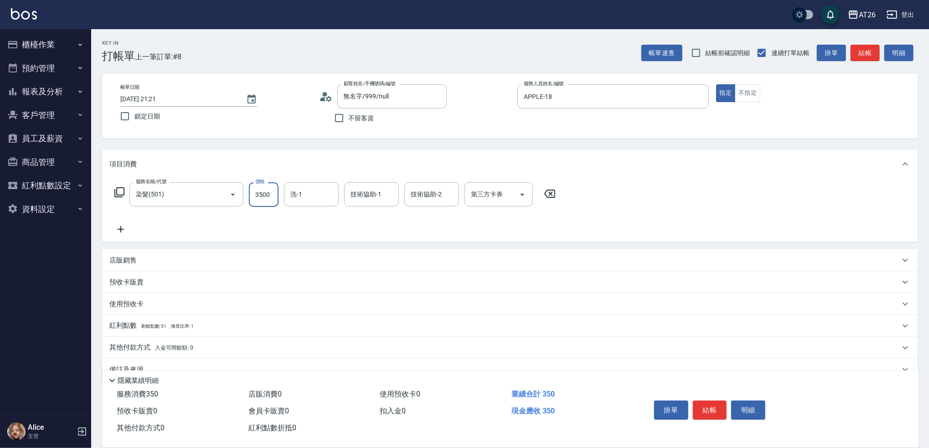
type input "350"
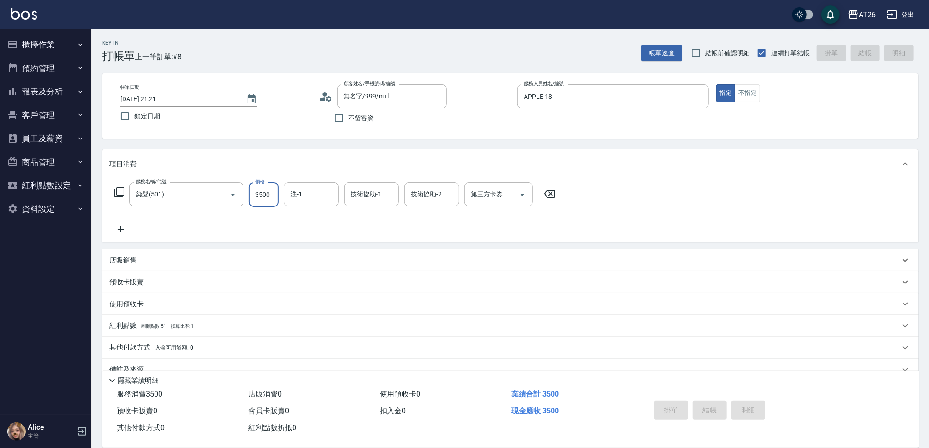
type input "0"
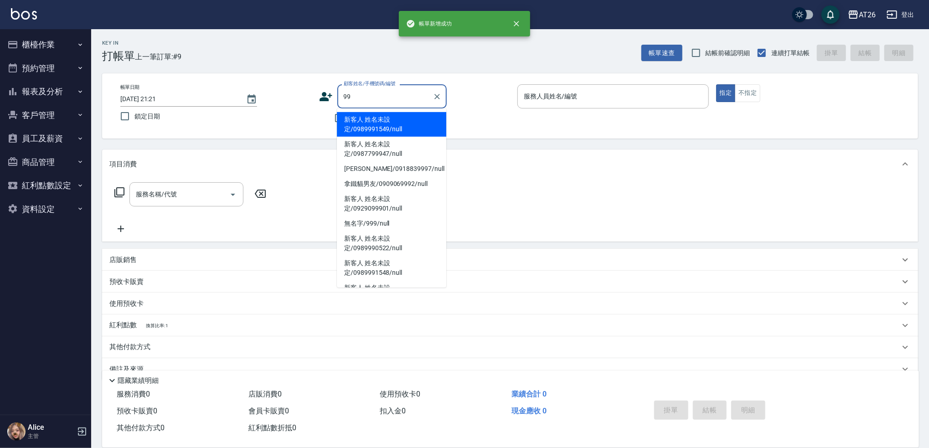
type input "新客人 姓名未設定/0989991549/null"
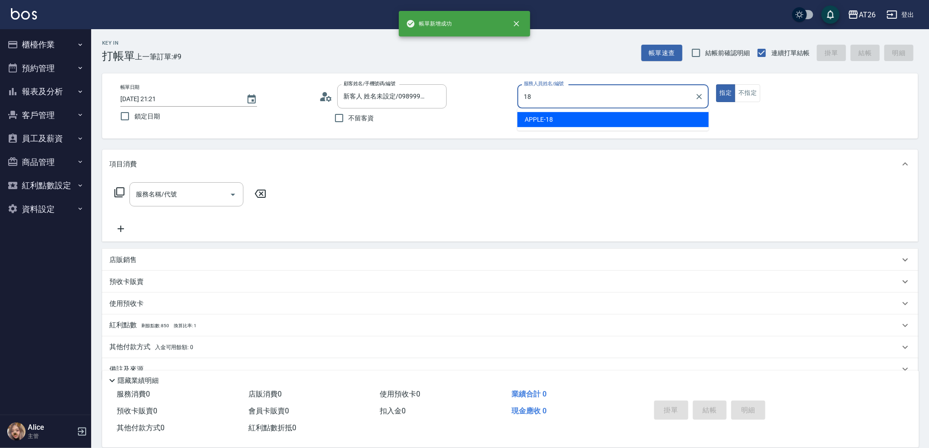
type input "APPLE-18"
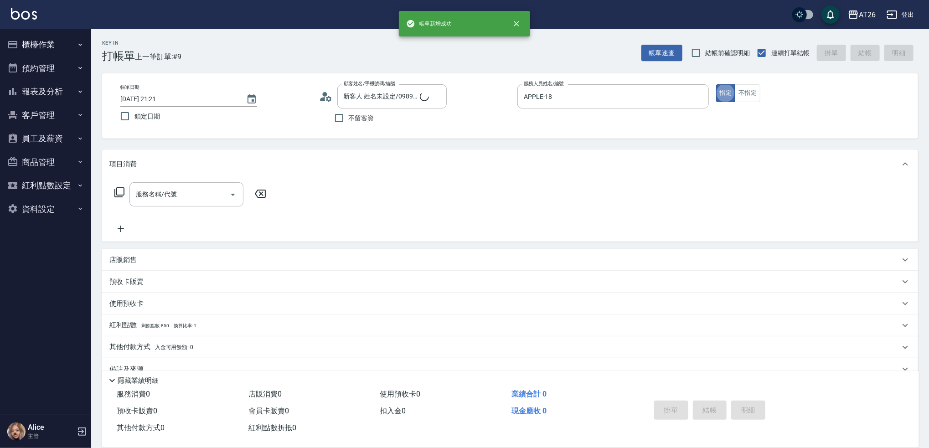
type input "吳昊軒/99/880414"
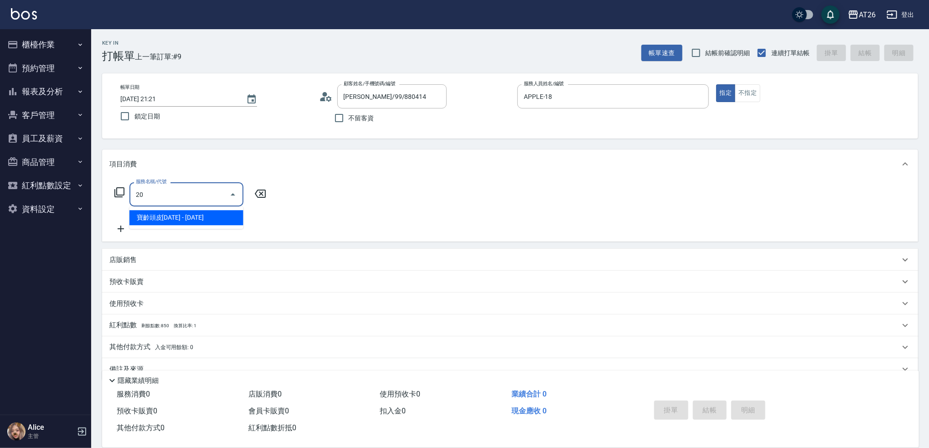
type input "201"
type input "20"
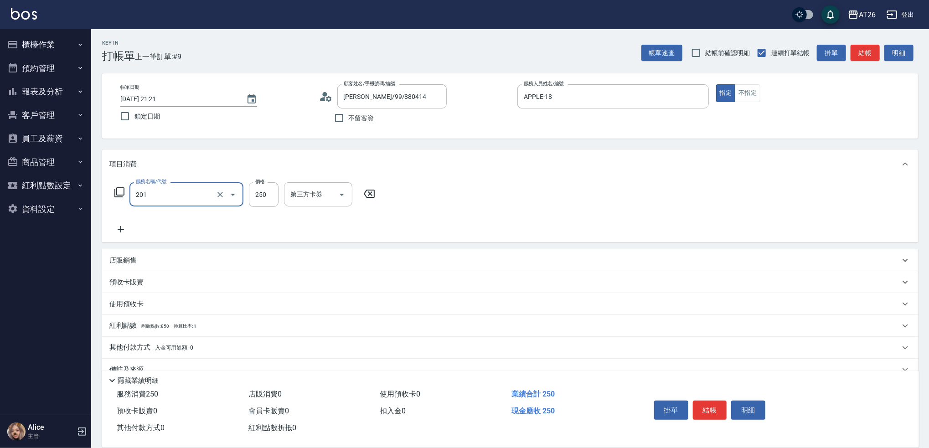
type input "洗髮(201)"
type input "3"
type input "0"
type input "300"
type input "30"
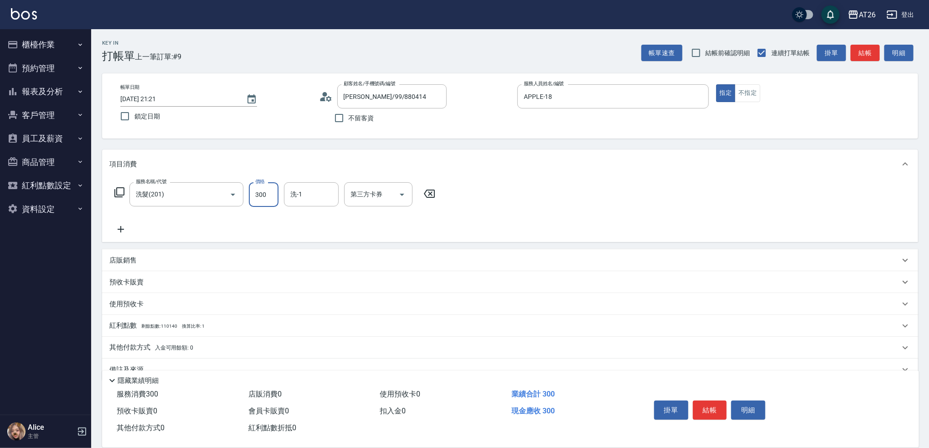
type input "3000"
type input "300"
type input "30"
type input "300"
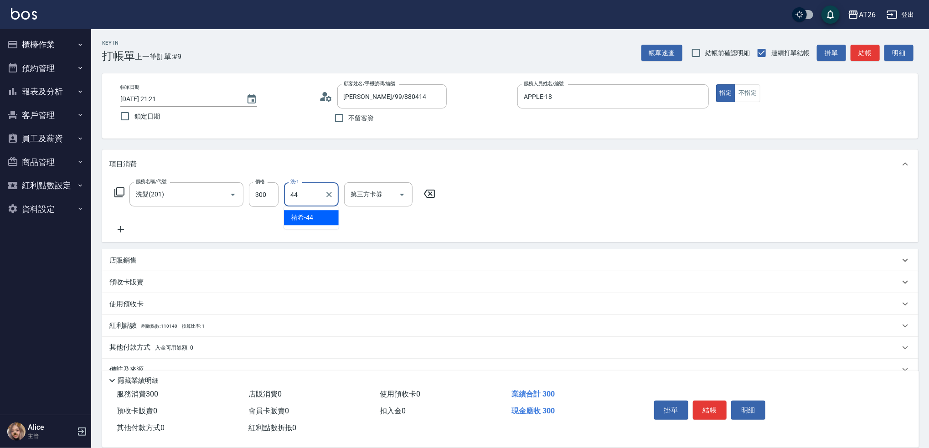
type input "[PERSON_NAME]-44"
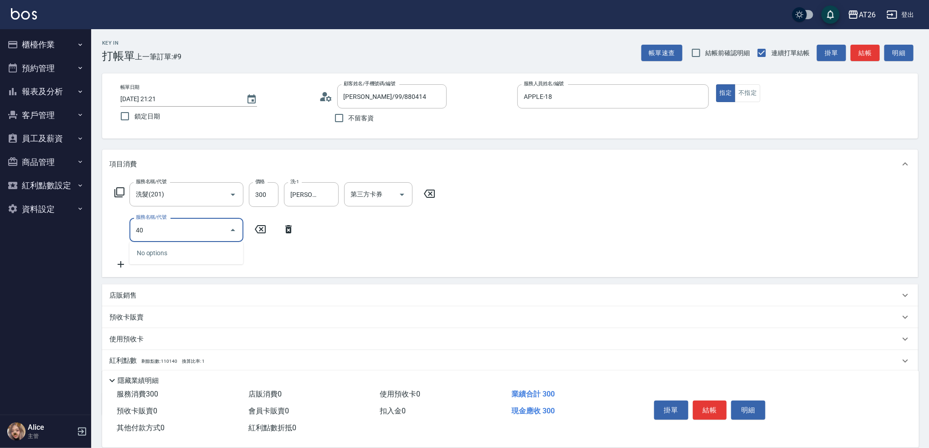
type input "401"
type input "50"
type input "剪髮(401)"
type input "30"
type input "300"
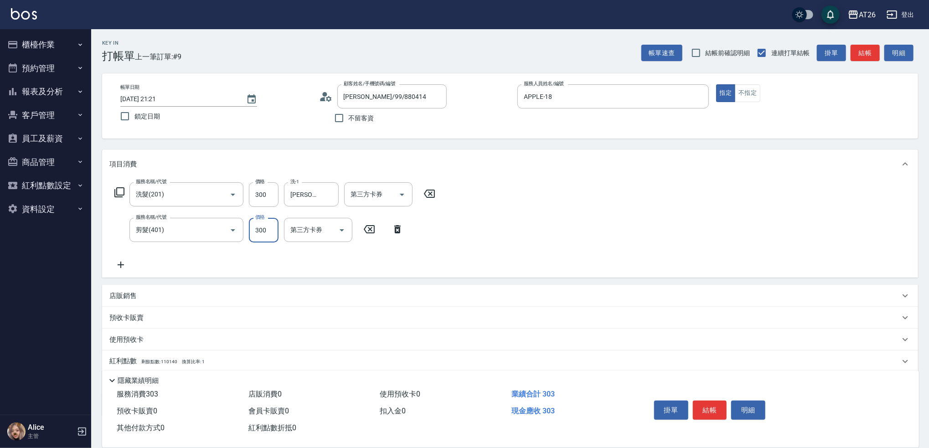
type input "60"
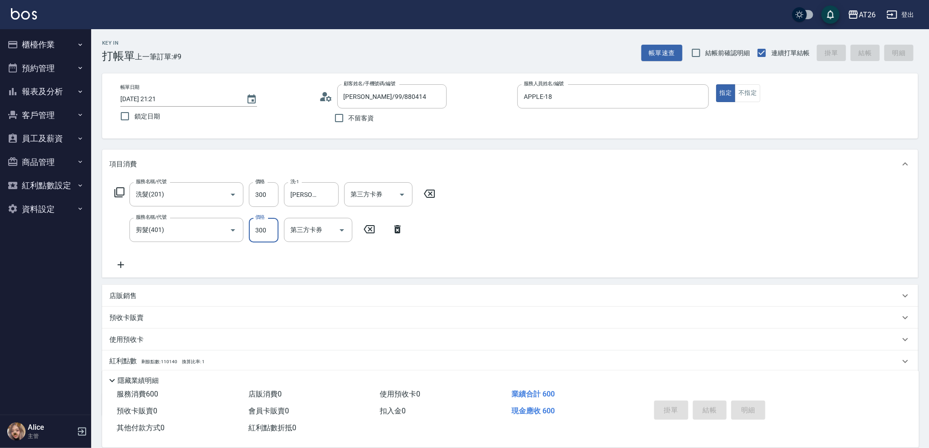
type input "0"
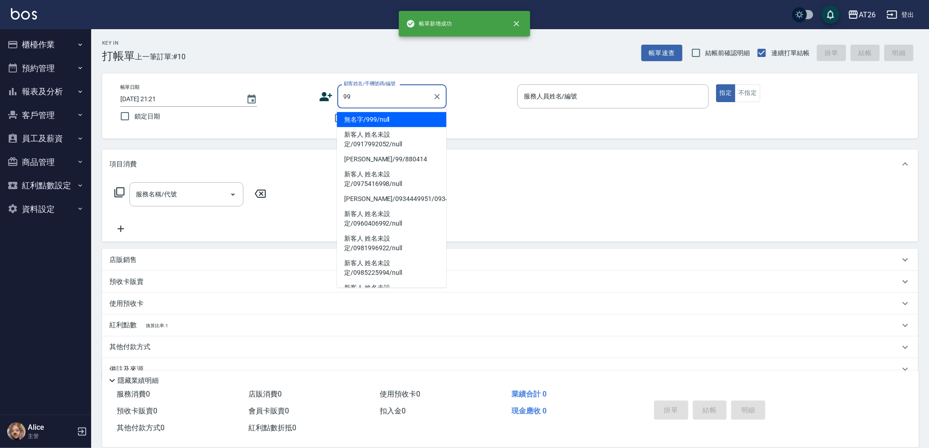
type input "無名字/999/null"
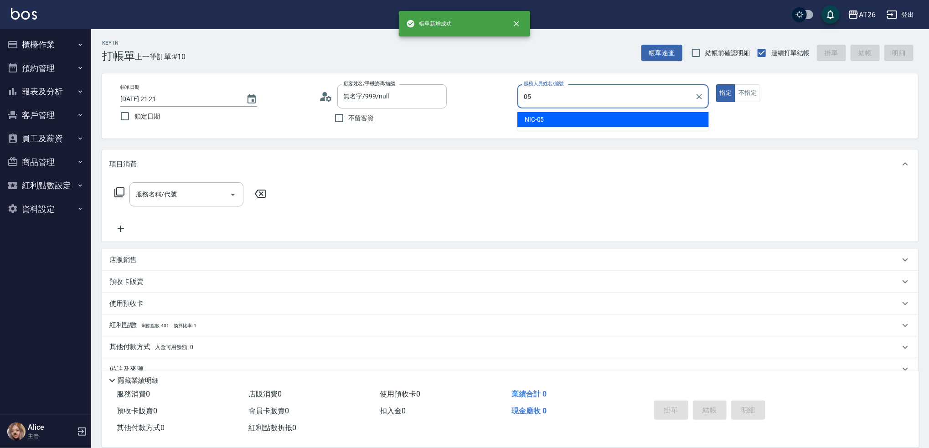
type input "NIC-05"
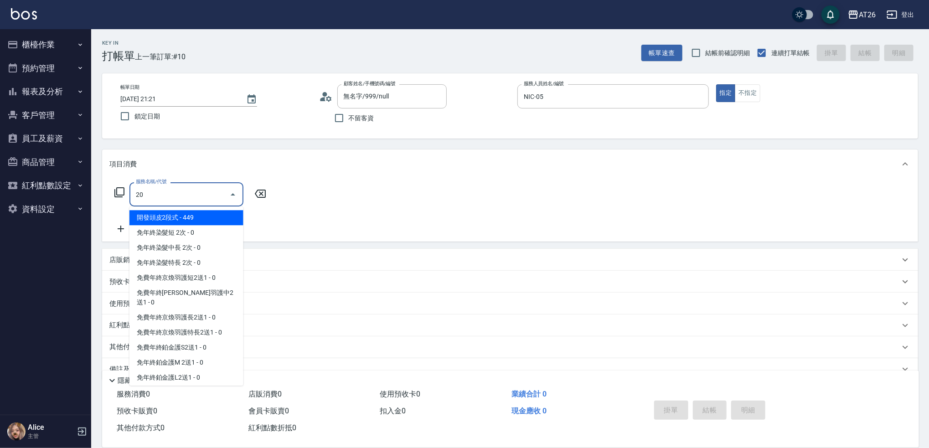
type input "201"
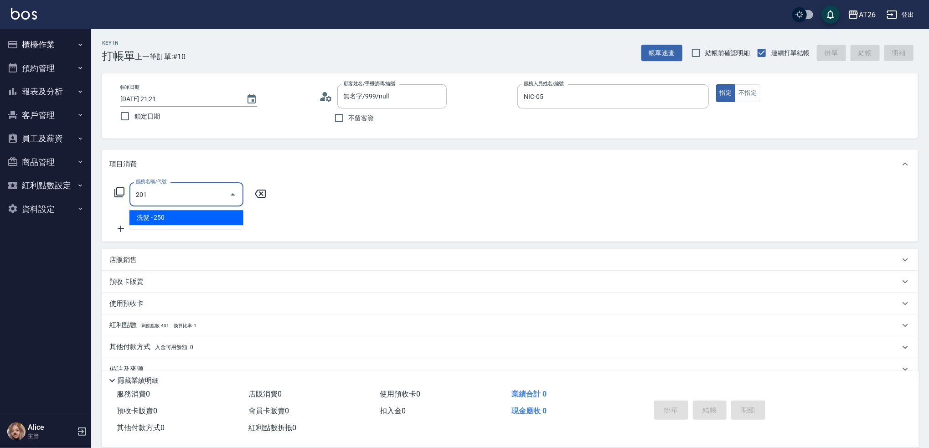
type input "20"
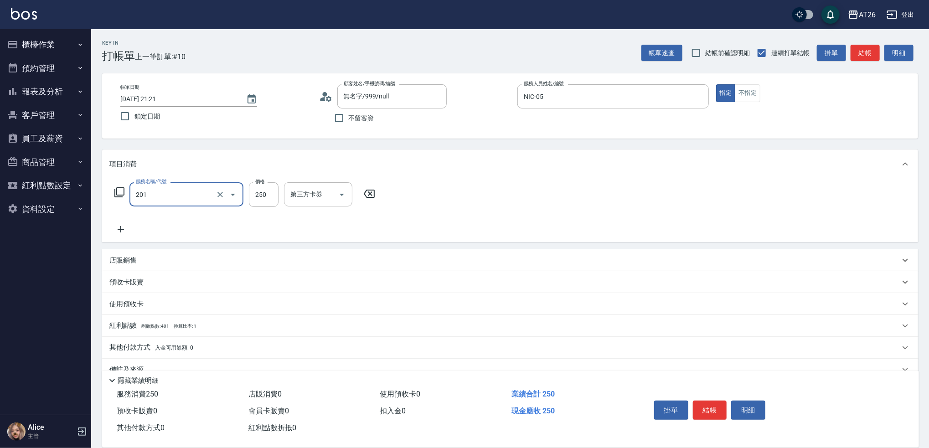
type input "洗髮(201)"
type input "3550"
type input "350"
type input "355"
type input "30"
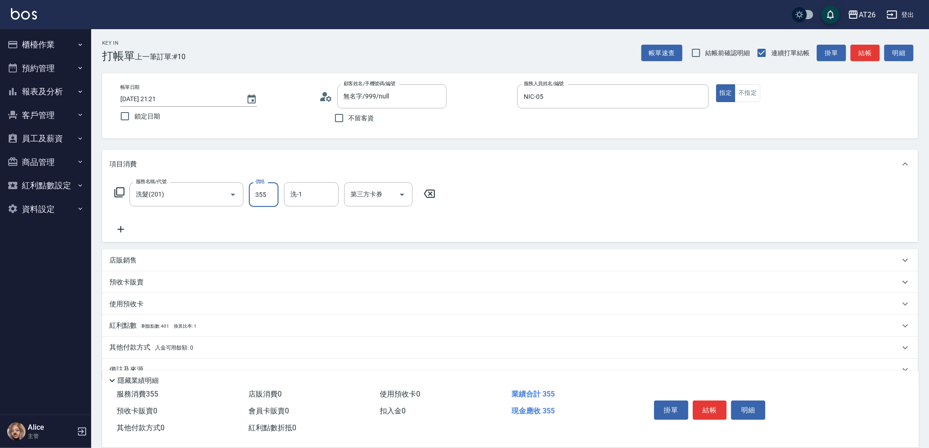
type input "35"
type input "0"
type input "350"
type input "30"
type input "350"
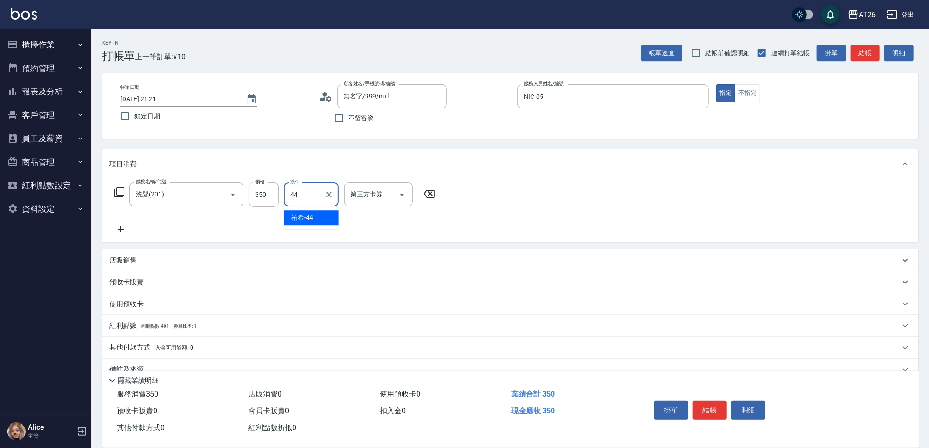
type input "[PERSON_NAME]-44"
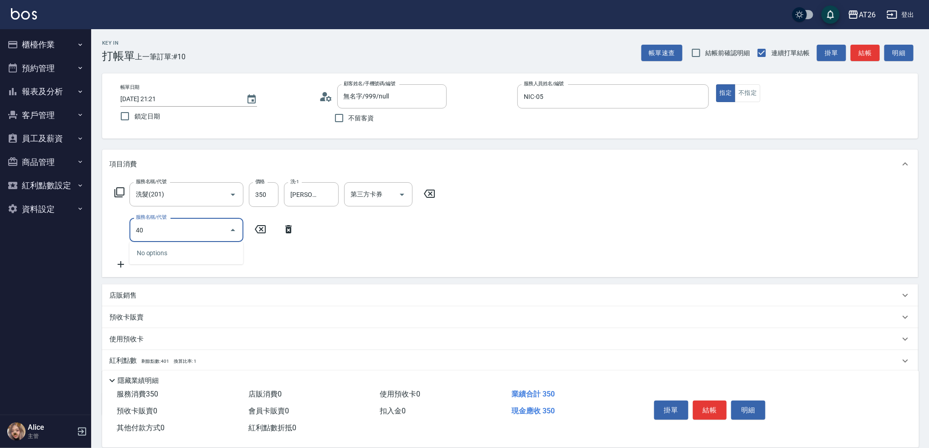
type input "401"
type input "60"
type input "剪髮(401)"
type input "3"
type input "30"
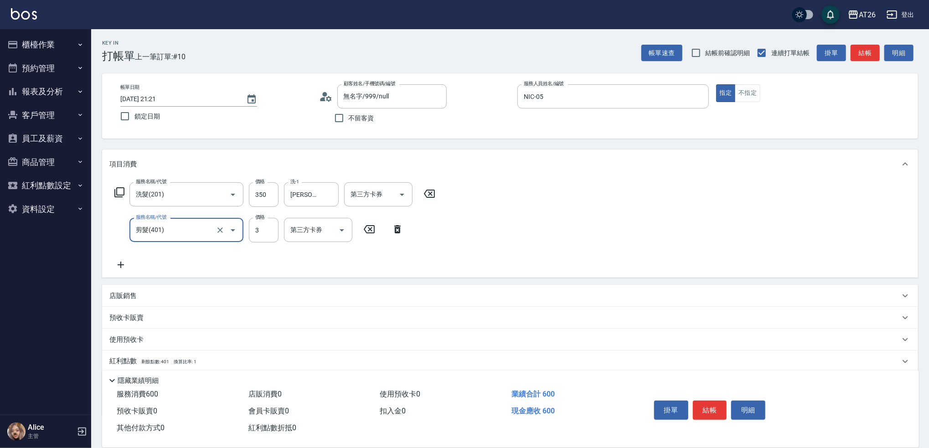
type input "35"
type input "70"
type input "350"
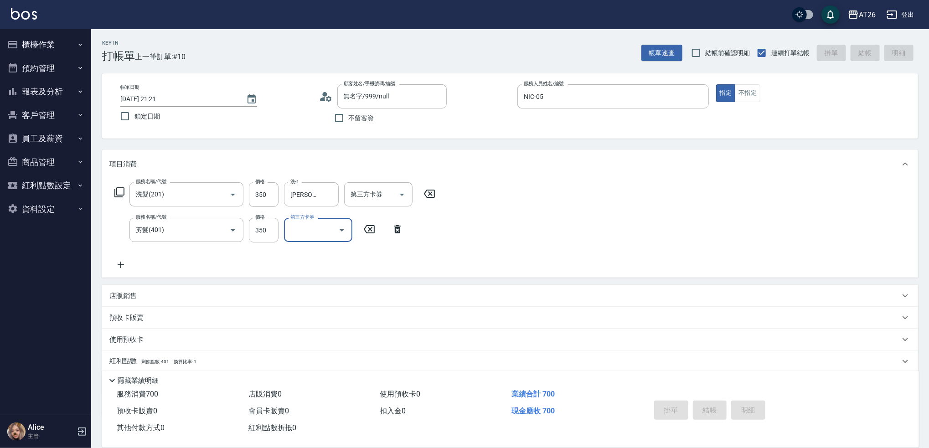
type input "0"
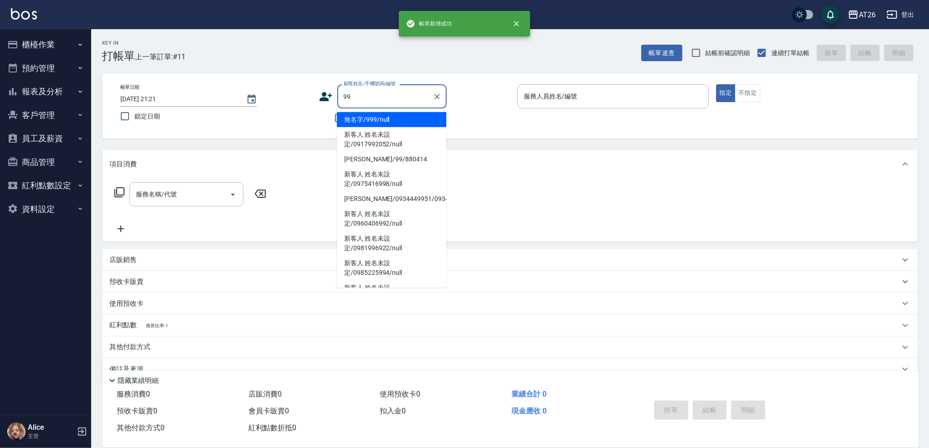
type input "無名字/999/null"
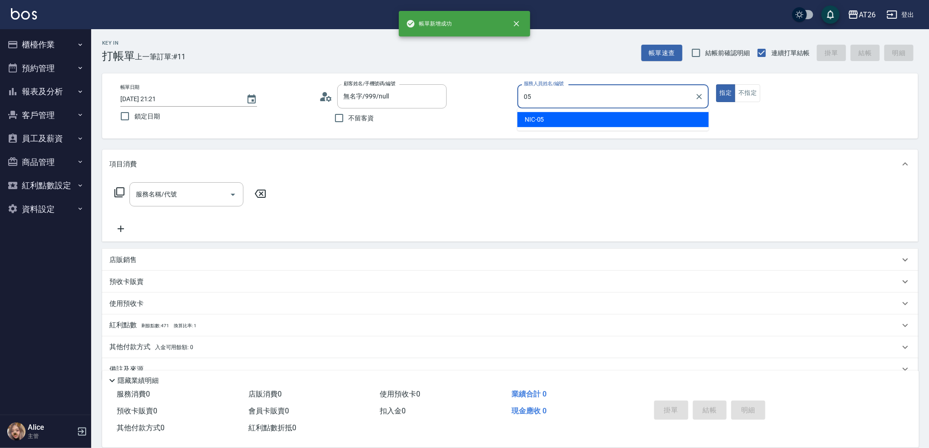
type input "NIC-05"
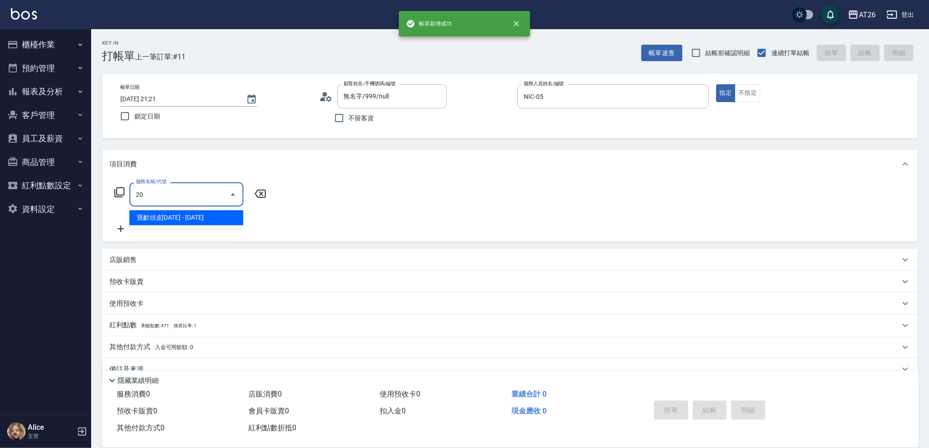
type input "201"
type input "20"
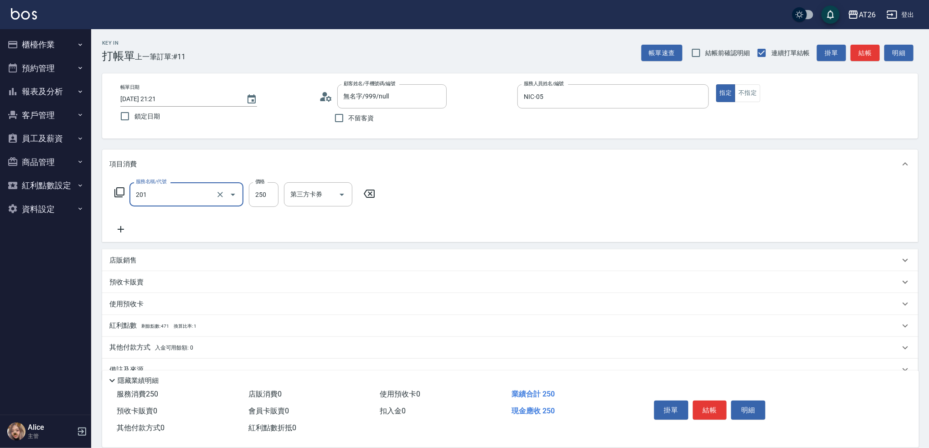
type input "洗髮(201)"
type input "3"
type input "0"
type input "350"
type input "30"
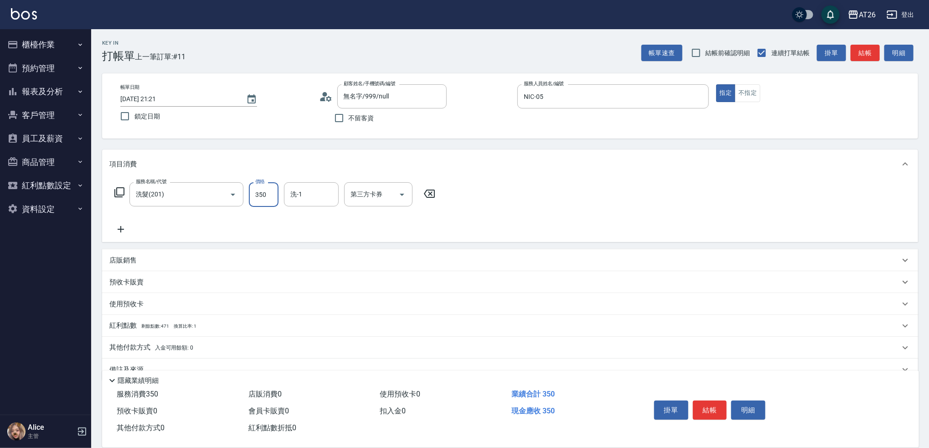
type input "350"
click at [299, 194] on div "洗-1 洗-1" at bounding box center [311, 194] width 55 height 24
type input "[PERSON_NAME]-44"
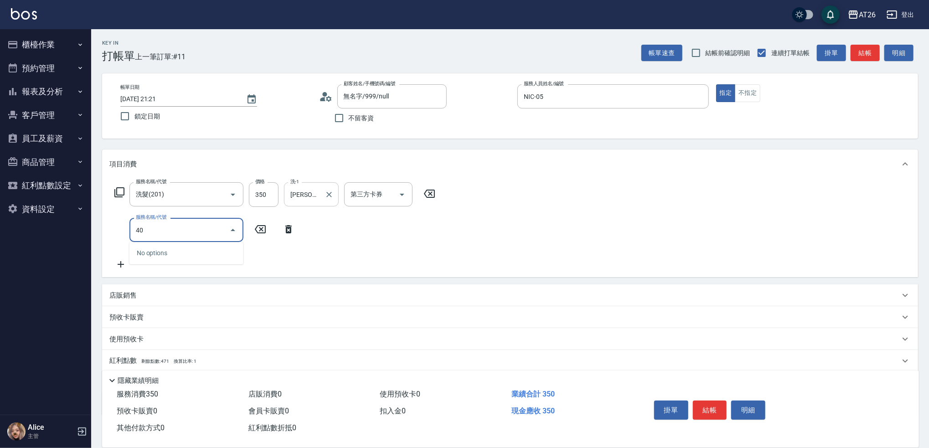
type input "401"
type input "60"
type input "剪髮(401)"
type input "30"
type input "350"
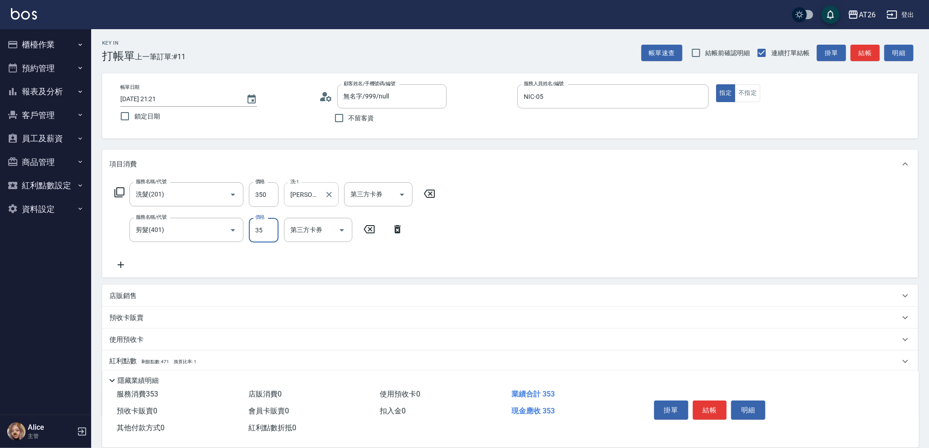
type input "70"
type input "350"
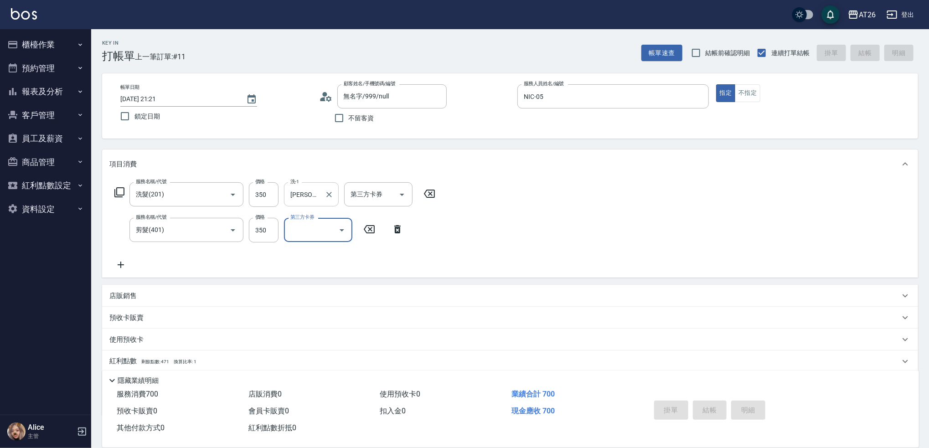
type input "0"
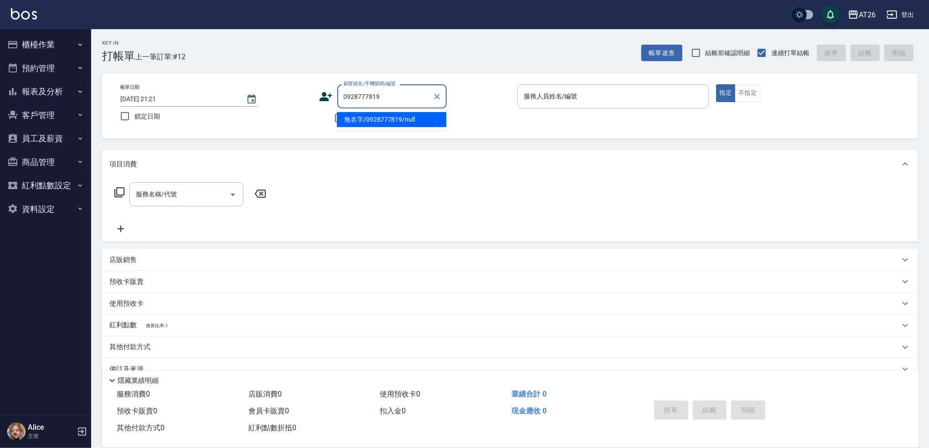
type input "無名字/0928777819/null"
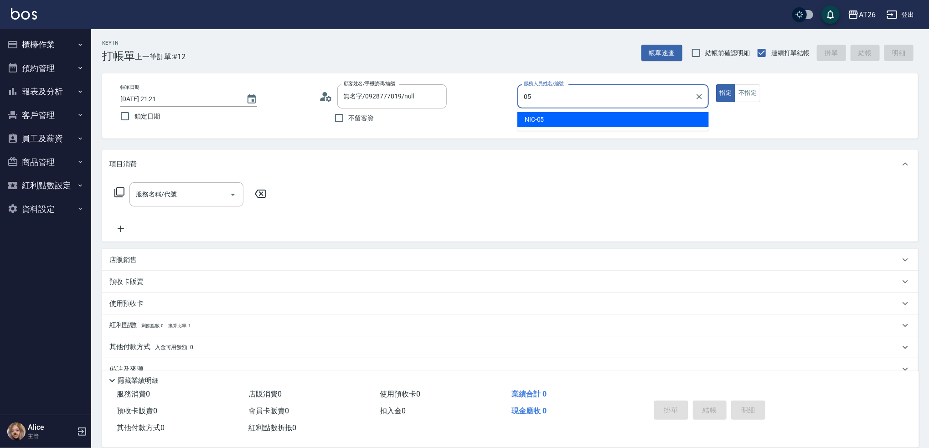
type input "NIC-05"
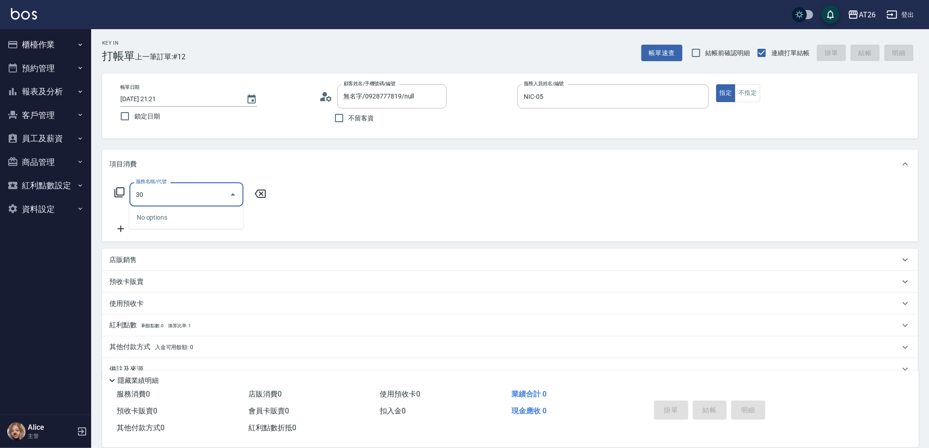
type input "301"
type input "120"
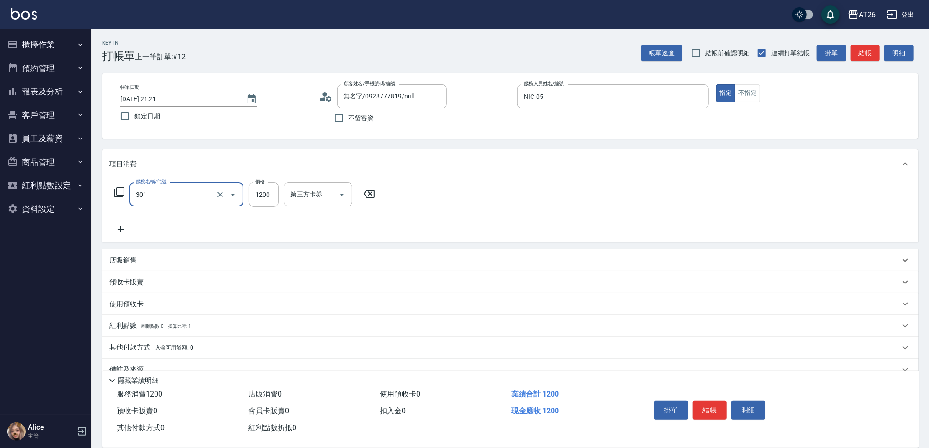
type input "燙髮(301)"
type input "2"
type input "0"
type input "200"
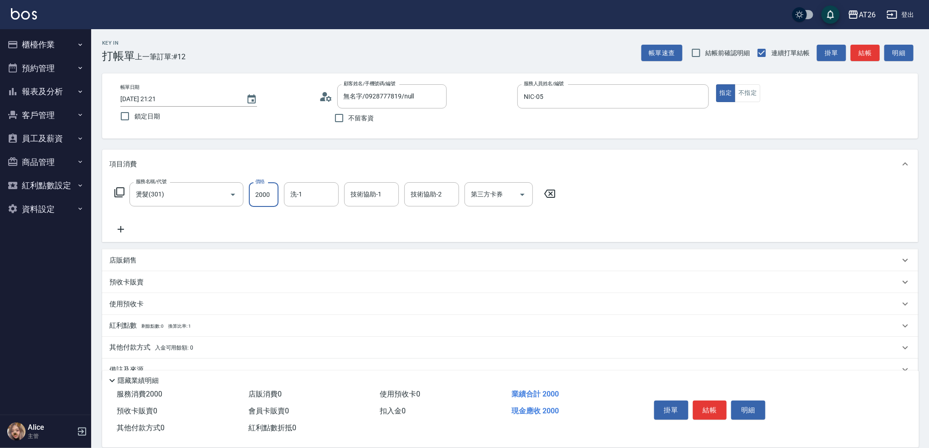
type input "2000"
type input "7"
type input "[PERSON_NAME]-44"
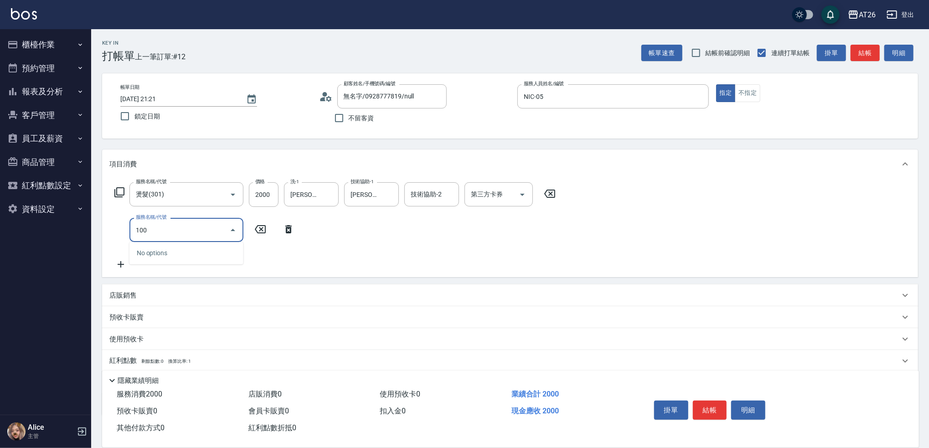
type input "1001"
type input "270"
type input "洗+AB劑(1001)"
type input "1"
type input "200"
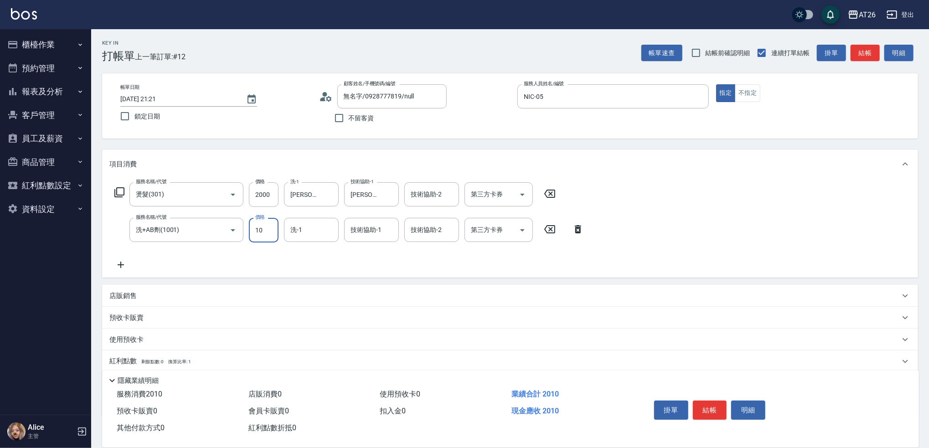
type input "100"
type input "210"
type input "1000"
type input "300"
type input "1000"
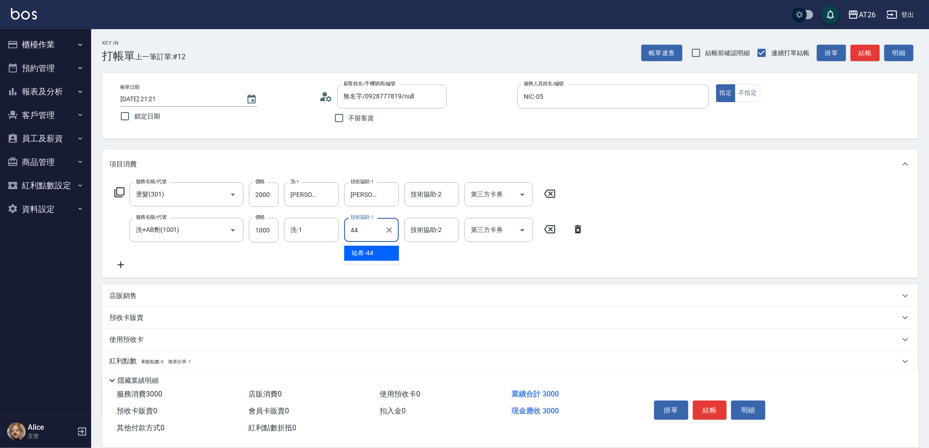
type input "[PERSON_NAME]-44"
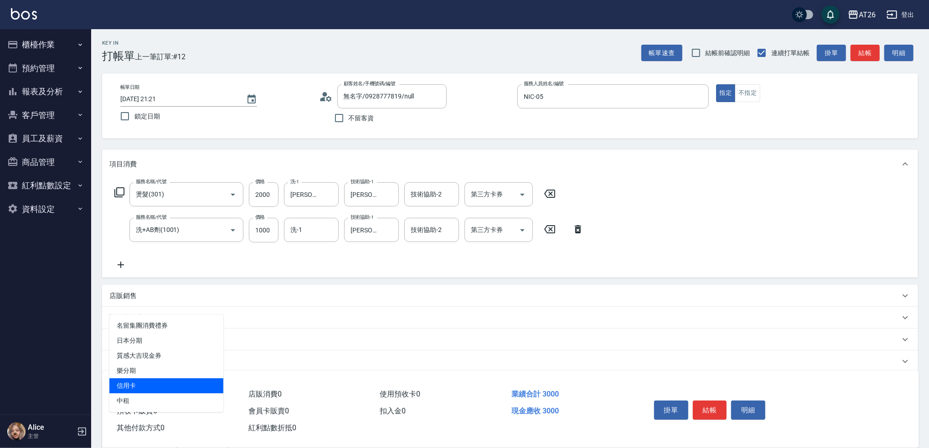
type input "信用卡"
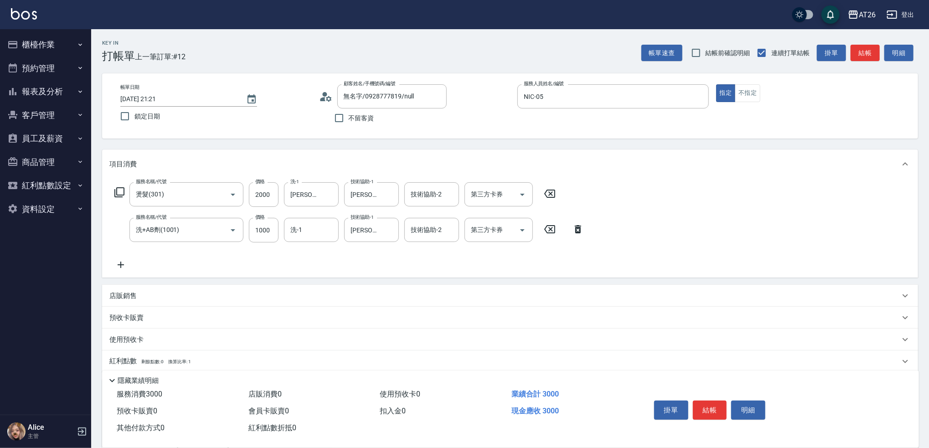
type input "33"
type input "290"
type input "330"
type input "260"
type input "33"
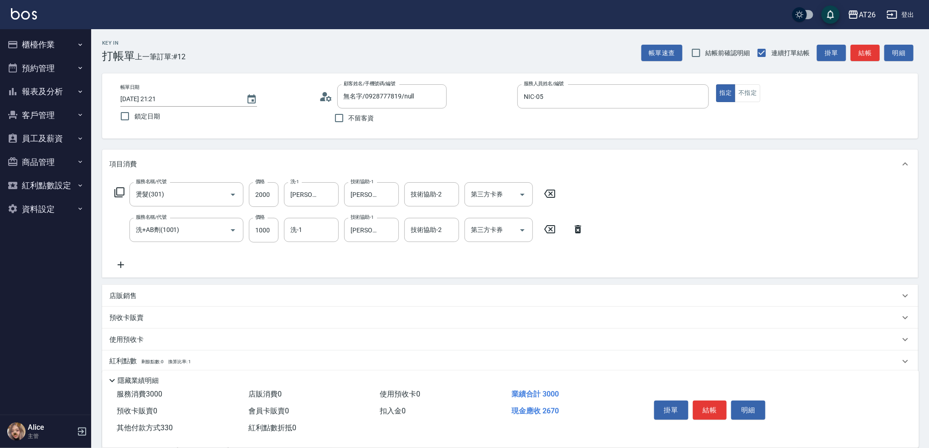
type input "290"
type input "300"
type input "270"
type input "3000"
type input "0"
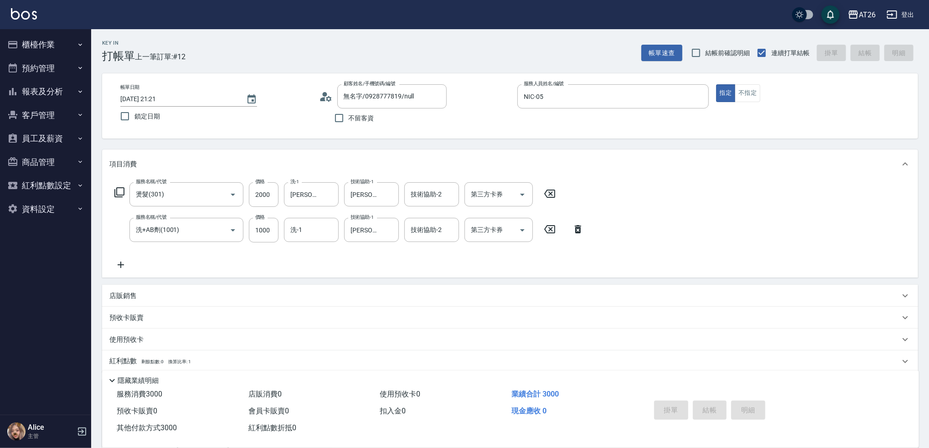
type input "2025/10/06 21:22"
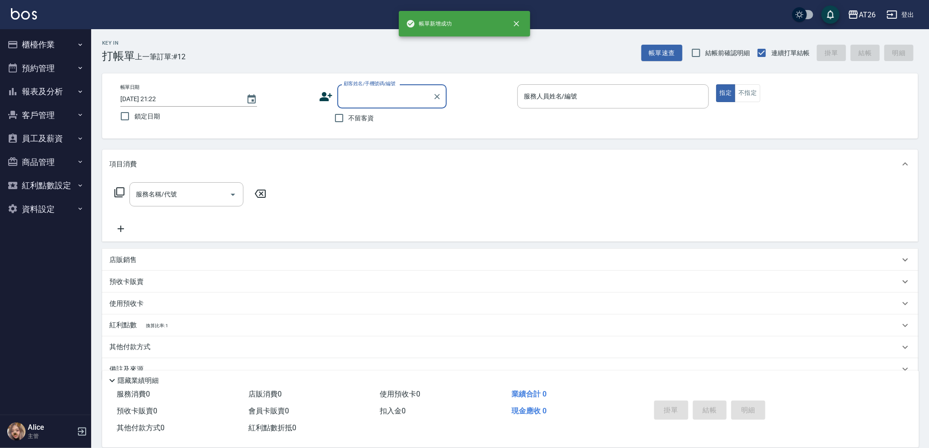
scroll to position [0, 0]
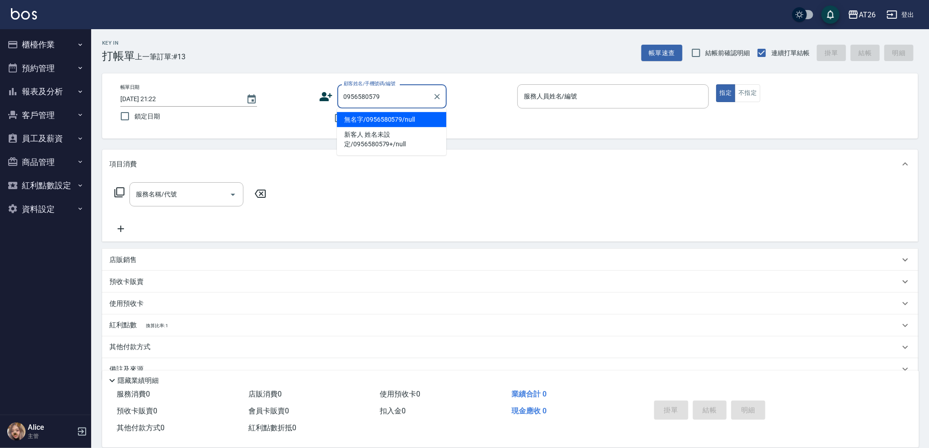
type input "無名字/0956580579/null"
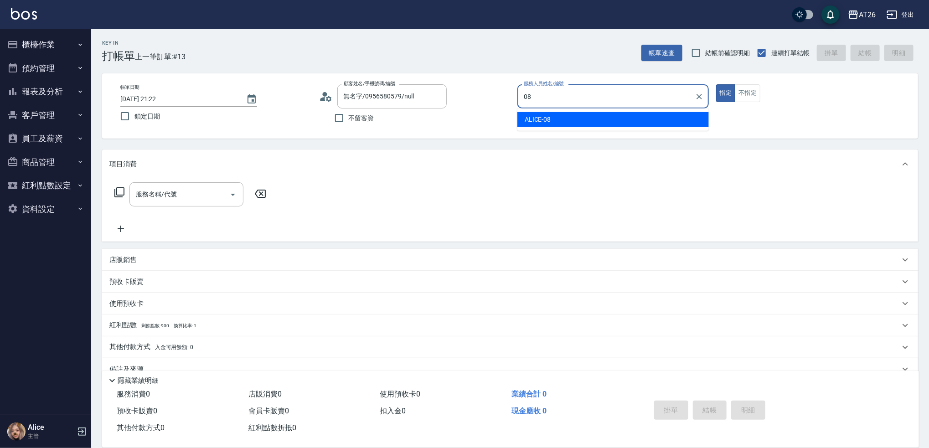
type input "ALICE-08"
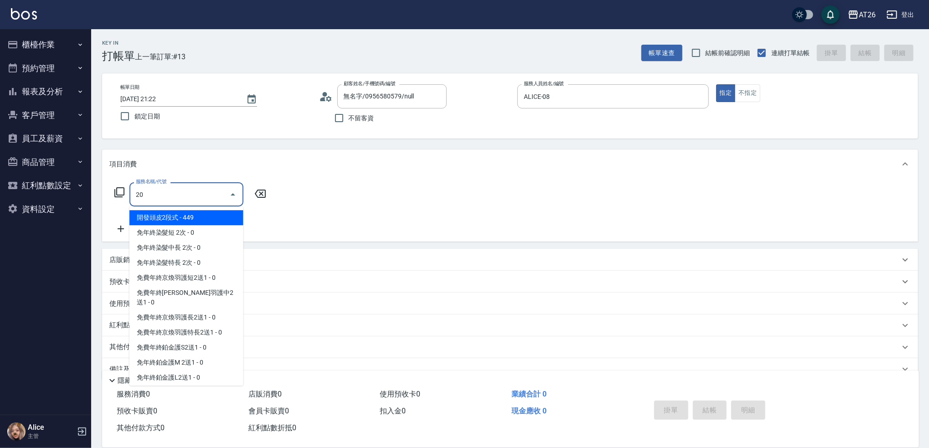
type input "201"
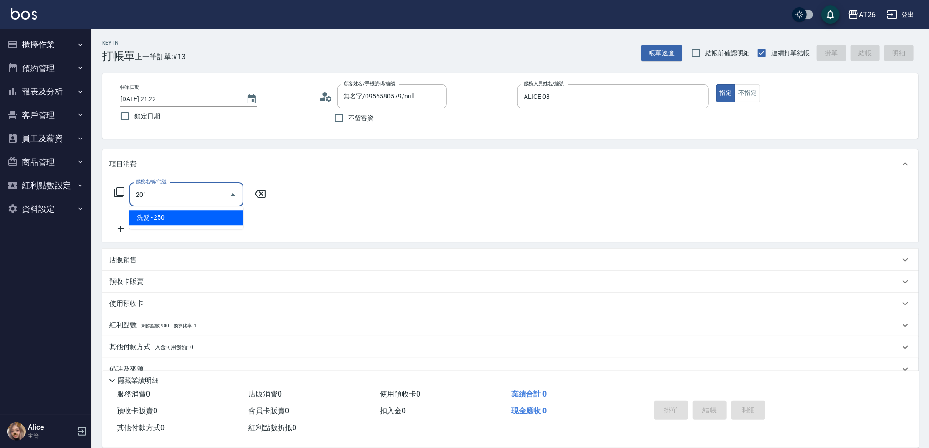
type input "20"
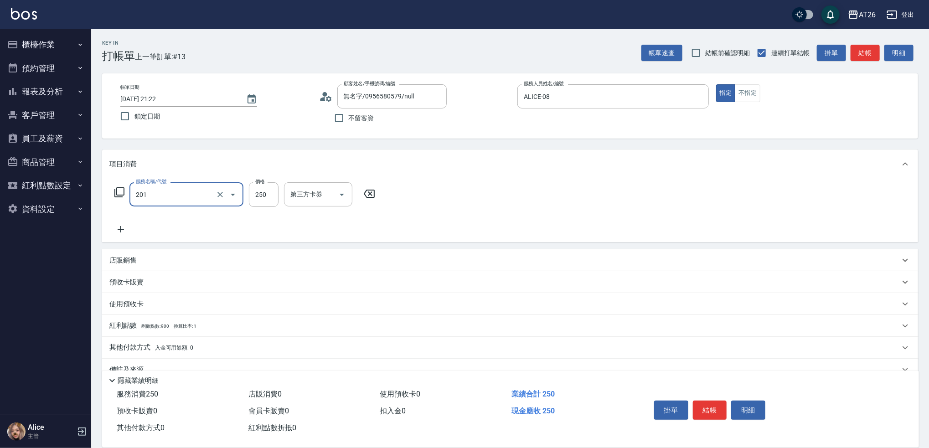
type input "洗髮(201)"
type input "0"
type input "400"
type input "40"
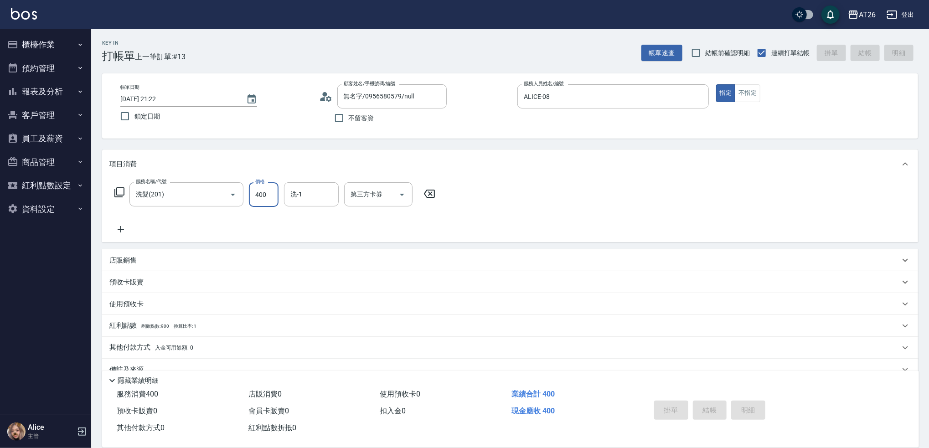
type input "0"
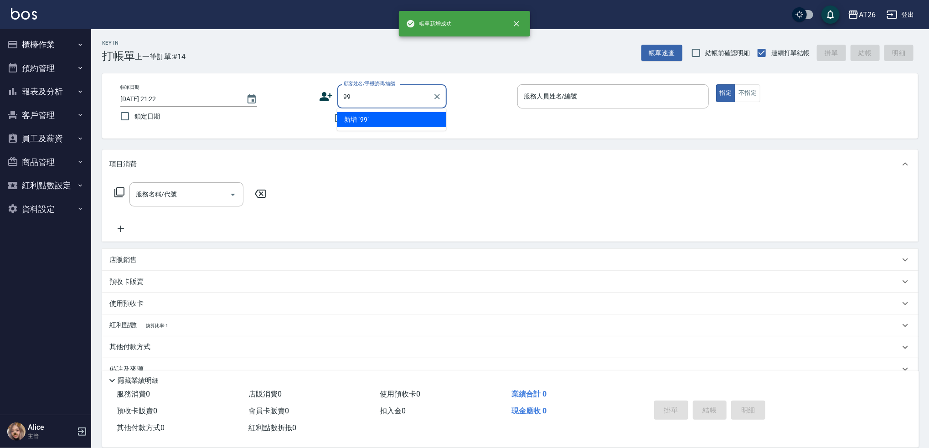
type input "99"
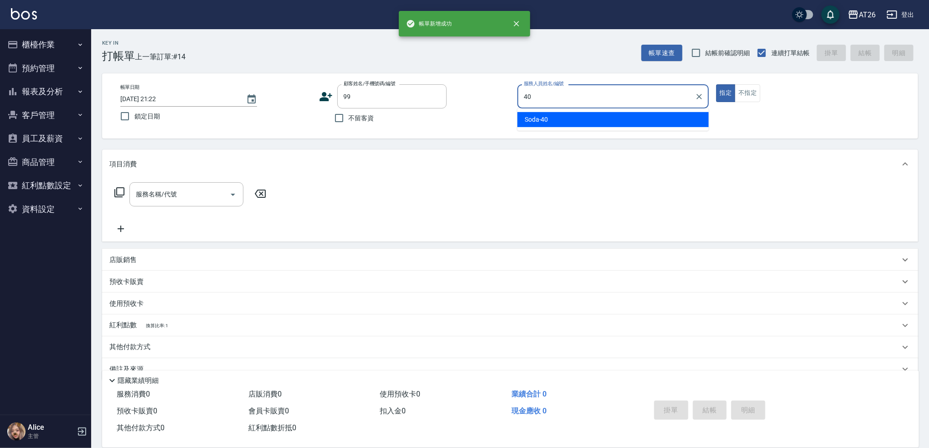
type input "Soda-40"
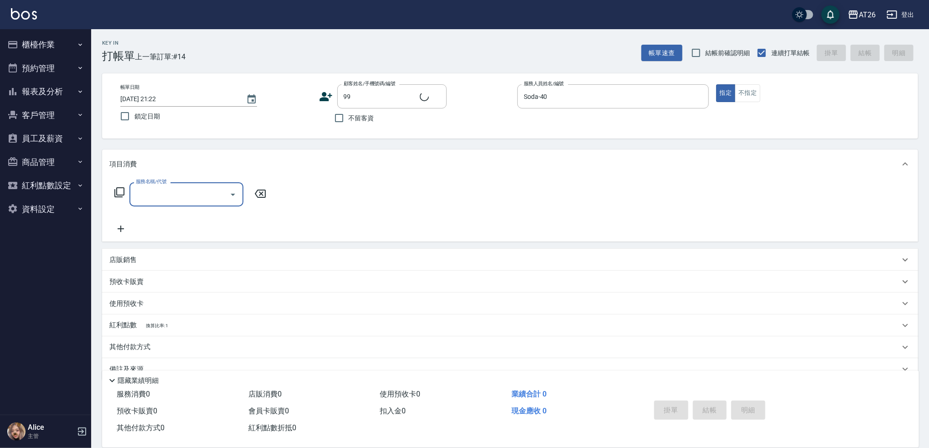
type input "吳昊軒/99/880414"
type input "201"
type input "20"
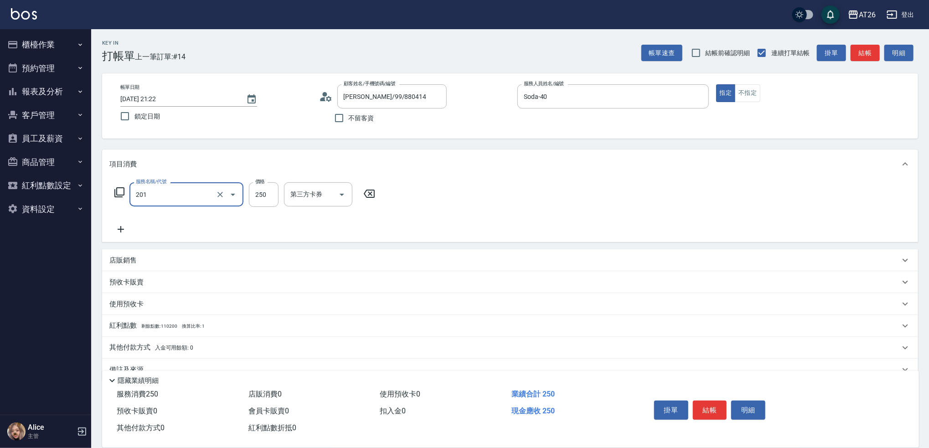
type input "洗髮(201)"
type input "0"
type input "300"
type input "30"
type input "300"
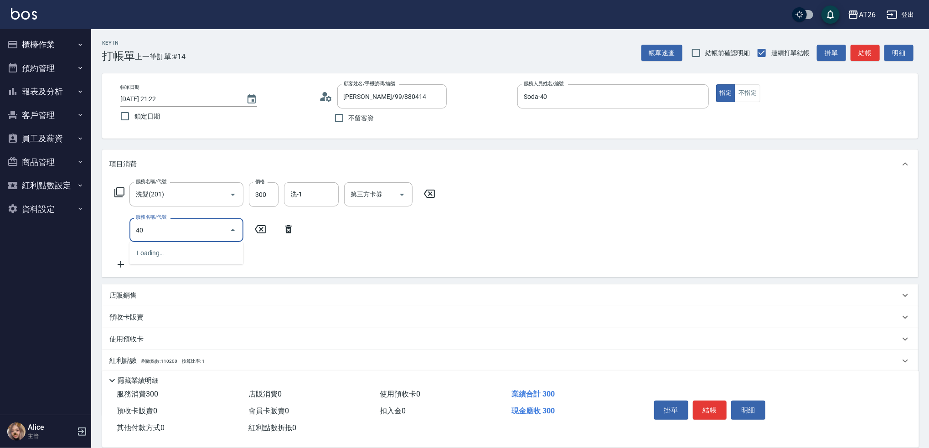
type input "401"
type input "50"
type input "剪髮(401)"
type input "3"
type input "30"
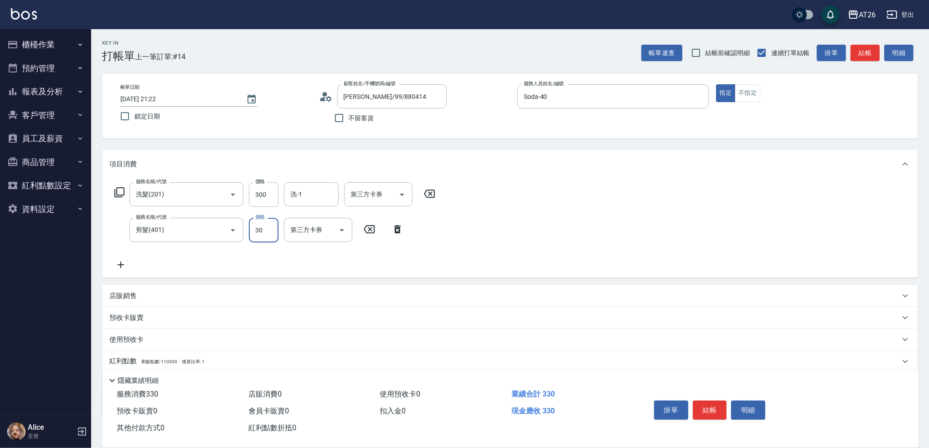
type input "300"
type input "60"
type input "300"
click at [749, 87] on button "不指定" at bounding box center [748, 93] width 26 height 18
type button "false"
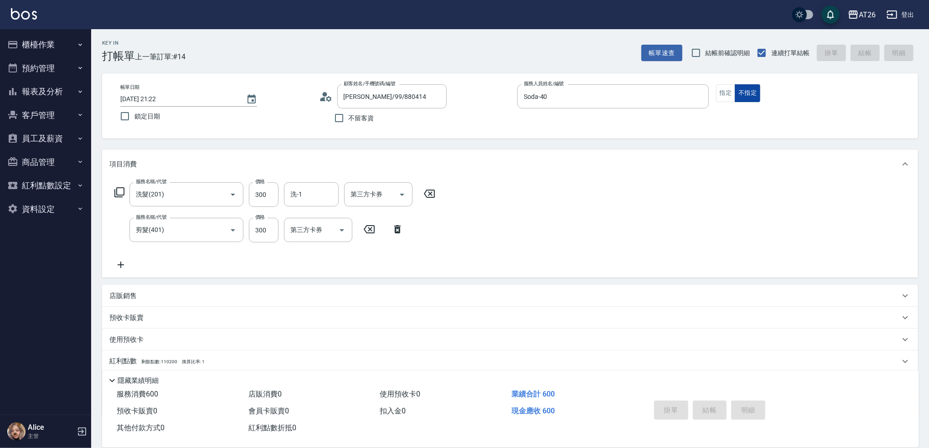
type input "0"
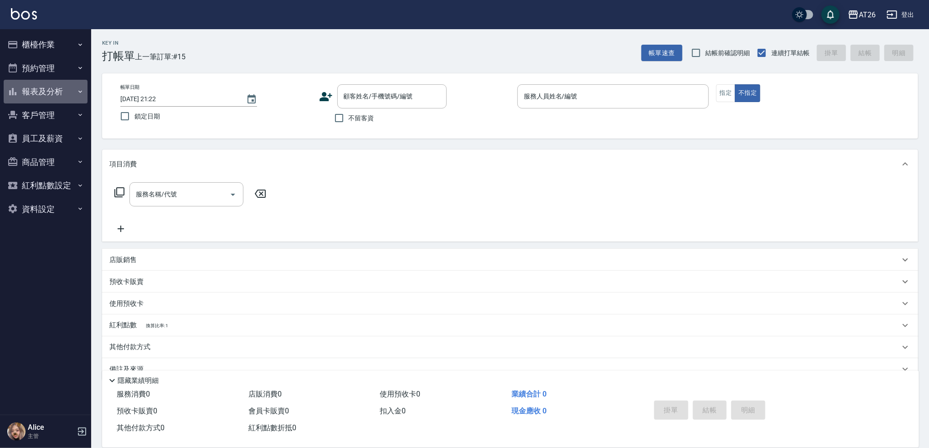
click at [58, 85] on button "報表及分析" at bounding box center [46, 92] width 84 height 24
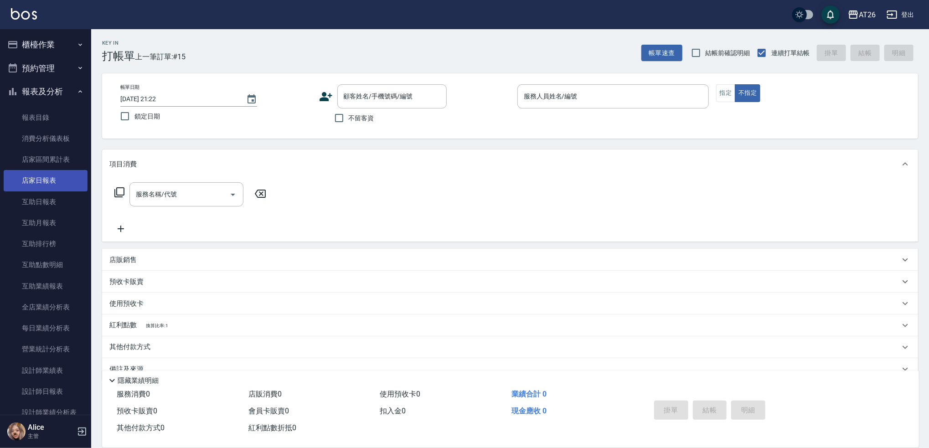
click at [52, 178] on link "店家日報表" at bounding box center [46, 180] width 84 height 21
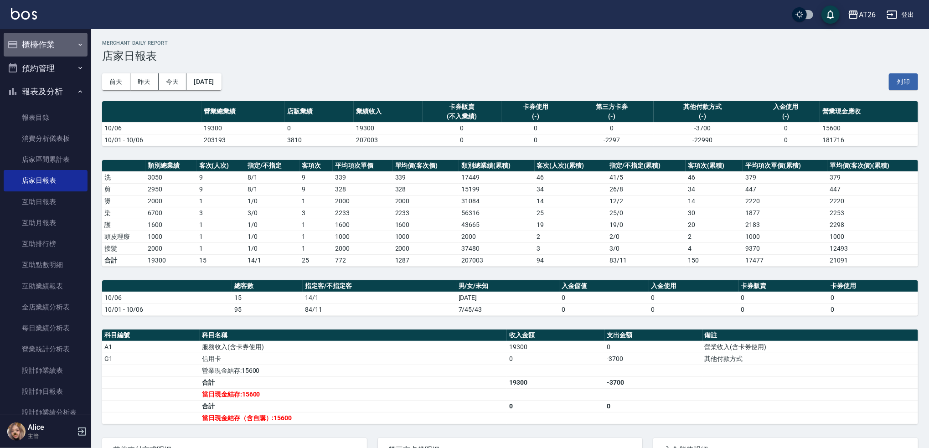
click at [53, 45] on button "櫃檯作業" at bounding box center [46, 45] width 84 height 24
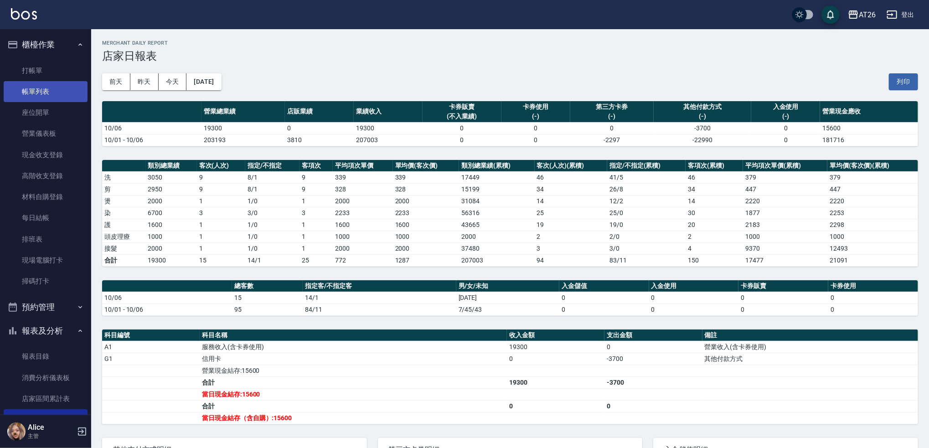
click at [45, 83] on link "帳單列表" at bounding box center [46, 91] width 84 height 21
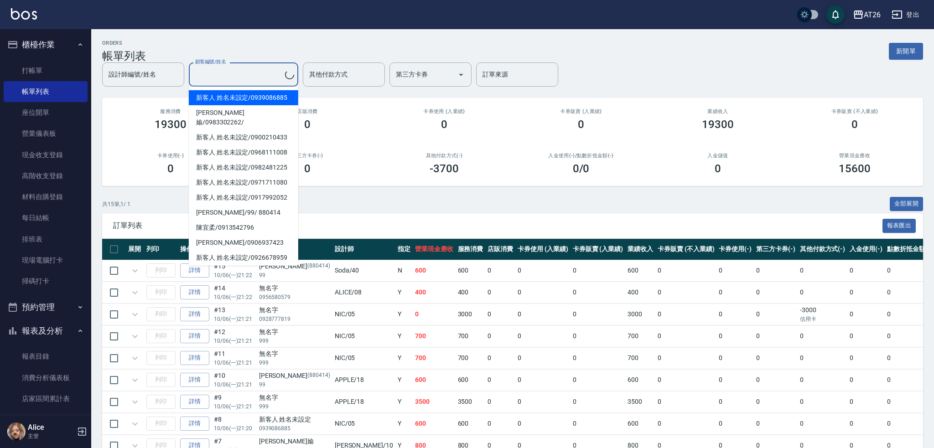
click at [221, 74] on div "顧客編號/姓名 顧客編號/姓名" at bounding box center [243, 74] width 109 height 24
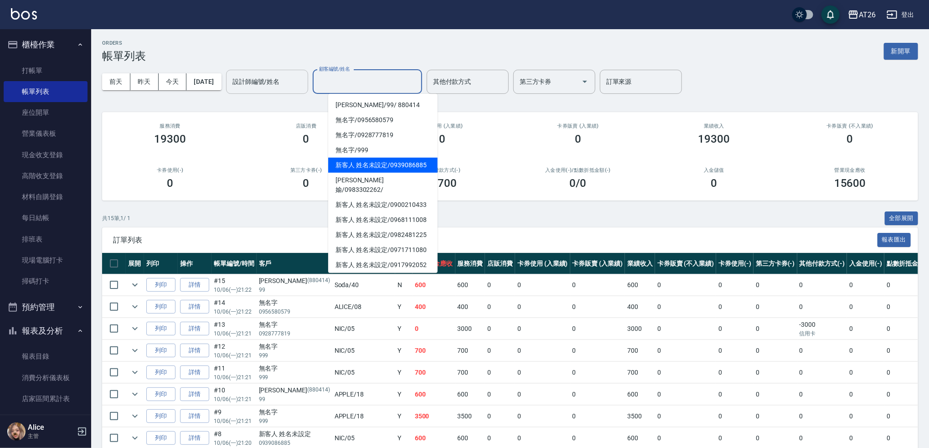
click at [275, 87] on input "設計師編號/姓名" at bounding box center [267, 82] width 74 height 16
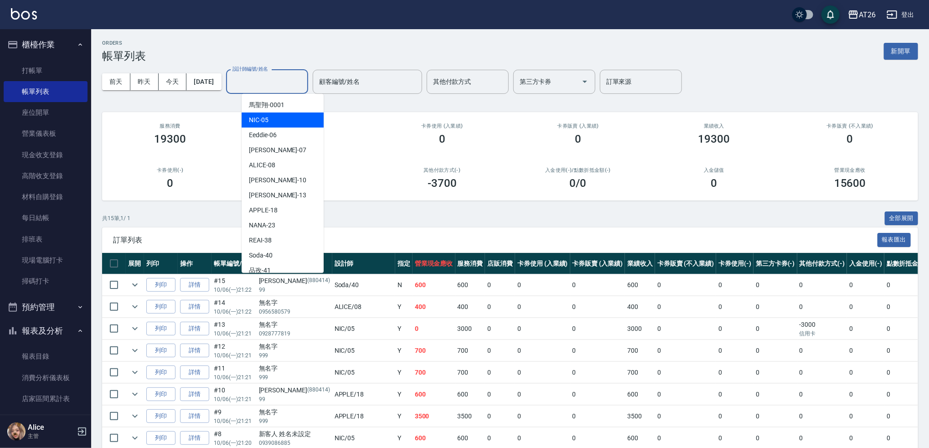
click at [272, 122] on div "NIC -05" at bounding box center [283, 120] width 82 height 15
type input "NIC-05"
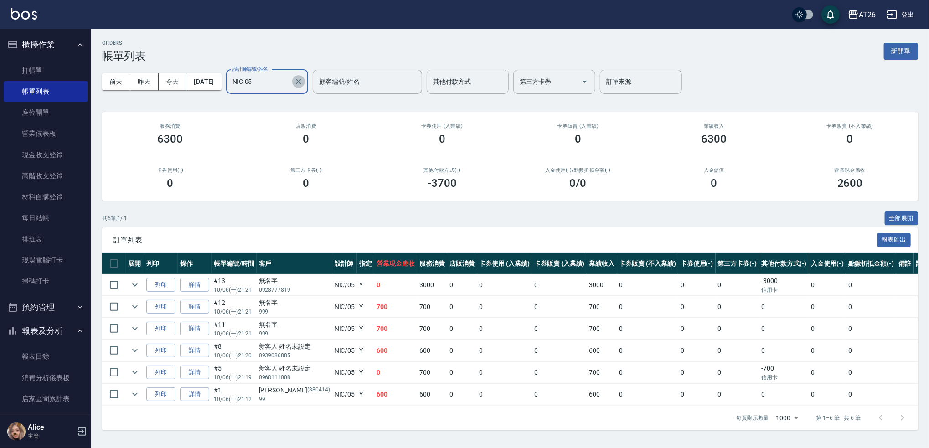
click at [303, 84] on icon "Clear" at bounding box center [298, 81] width 9 height 9
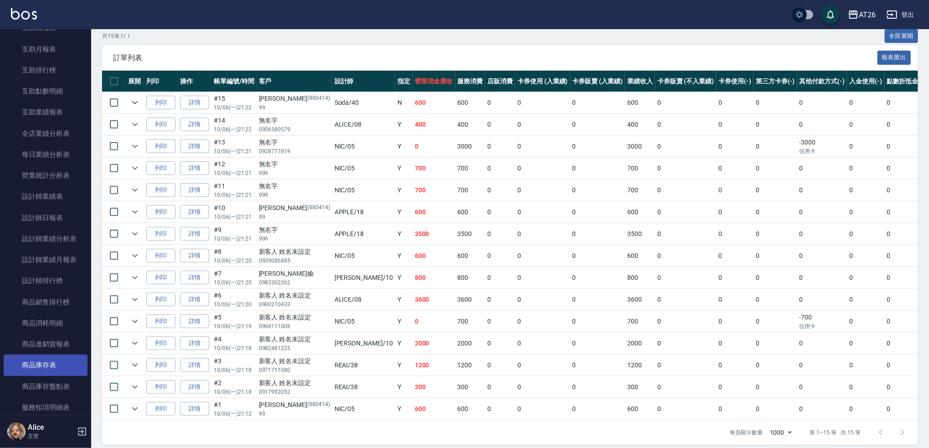
scroll to position [486, 0]
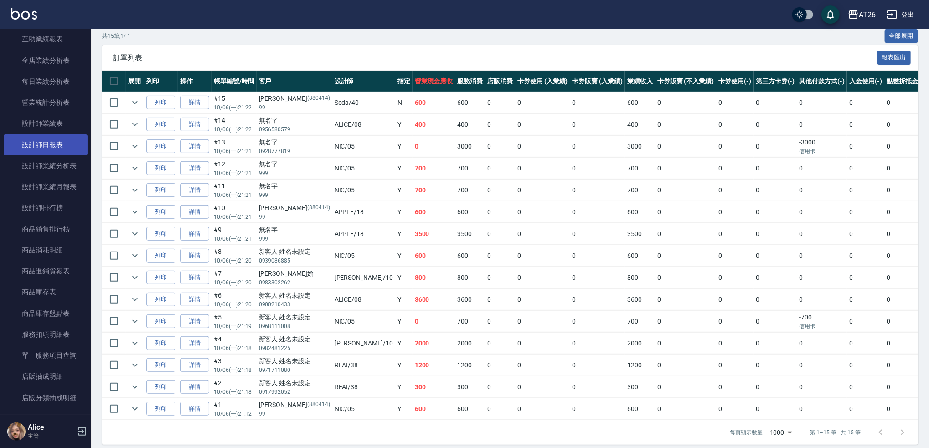
click at [60, 147] on link "設計師日報表" at bounding box center [46, 145] width 84 height 21
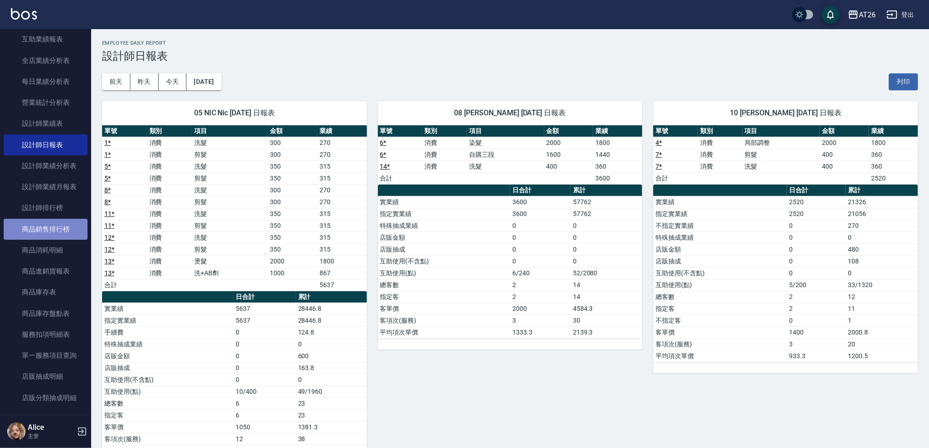
click at [60, 219] on link "商品銷售排行榜" at bounding box center [46, 229] width 84 height 21
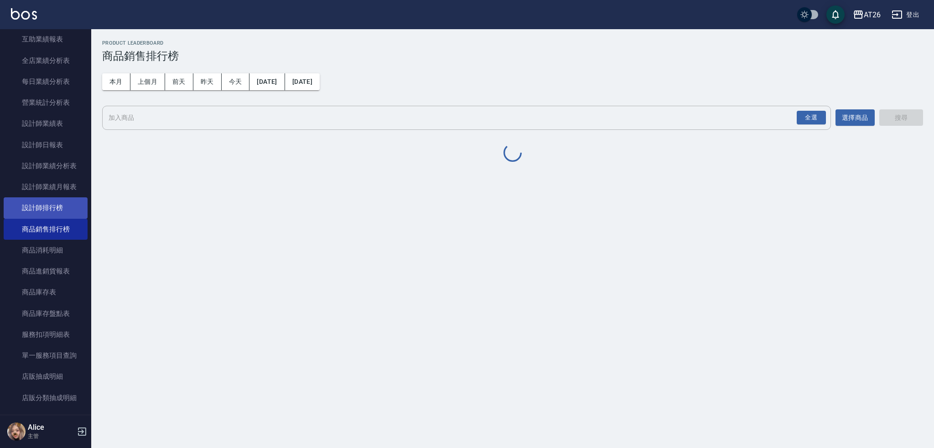
click at [58, 211] on link "設計師排行榜" at bounding box center [46, 207] width 84 height 21
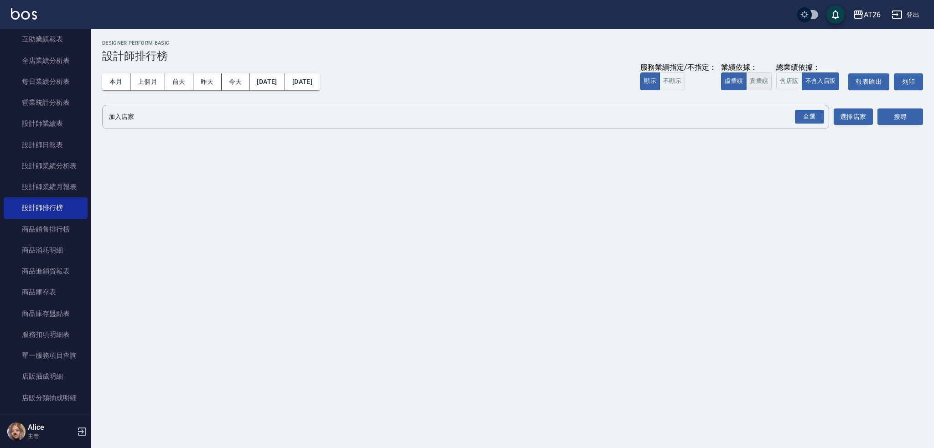
click at [759, 83] on button "實業績" at bounding box center [759, 81] width 26 height 18
click at [806, 115] on div "全選" at bounding box center [809, 117] width 29 height 14
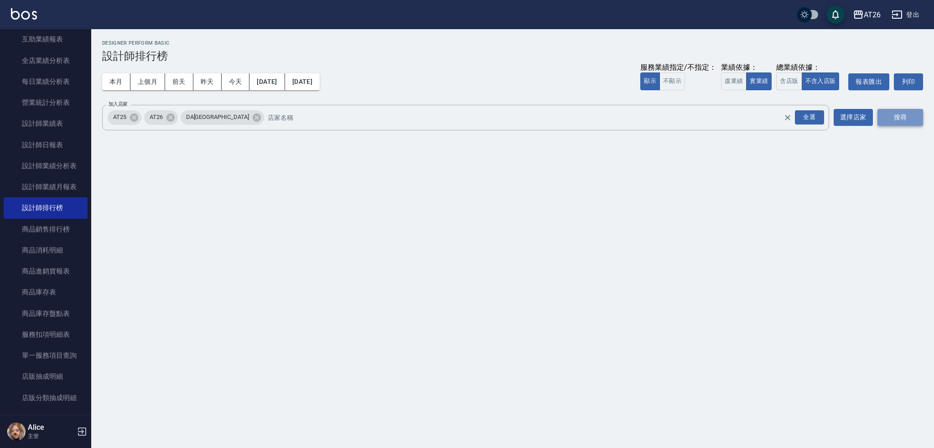
click at [887, 125] on button "搜尋" at bounding box center [900, 117] width 46 height 17
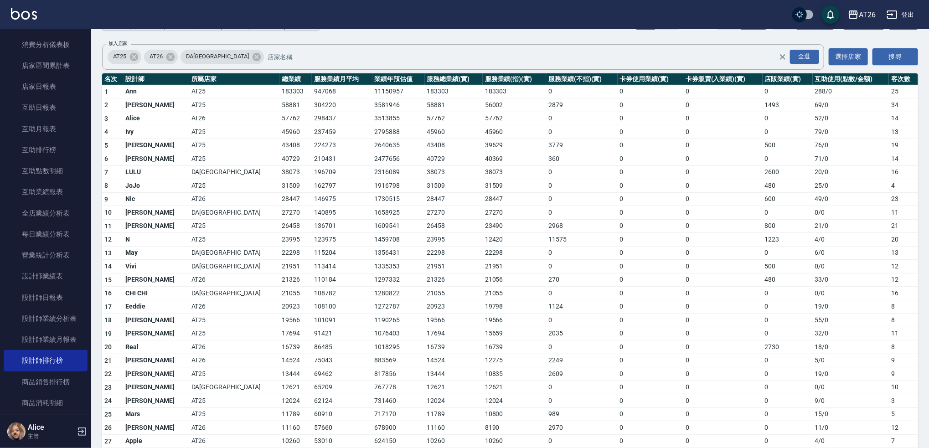
scroll to position [182, 0]
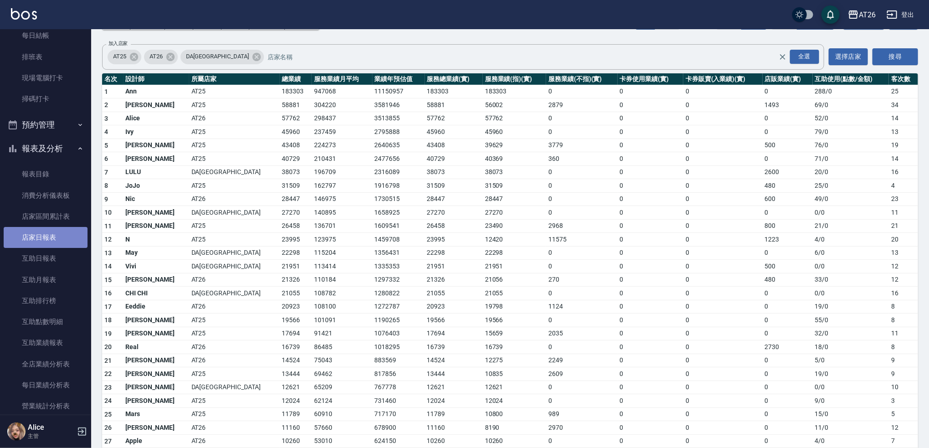
click at [50, 238] on link "店家日報表" at bounding box center [46, 237] width 84 height 21
